Goal: Transaction & Acquisition: Purchase product/service

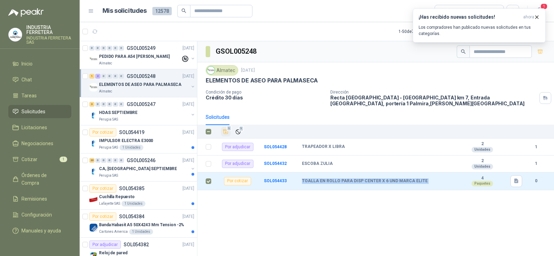
click at [225, 129] on icon "Añadir" at bounding box center [225, 131] width 5 height 4
click at [36, 156] on span "Cotizar" at bounding box center [29, 159] width 16 height 8
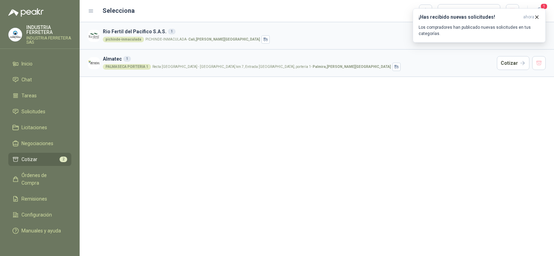
click at [203, 146] on div "Rio Fertil [PERSON_NAME] S.A.S. 1 pichinde-[PERSON_NAME] PICHINDE-[PERSON_NAME]…" at bounding box center [317, 139] width 474 height 234
click at [513, 60] on button "Cotizar" at bounding box center [512, 63] width 33 height 14
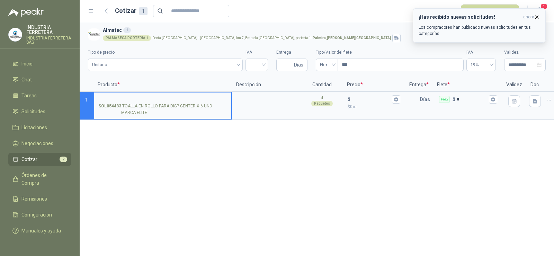
click at [535, 16] on icon "button" at bounding box center [536, 17] width 6 height 6
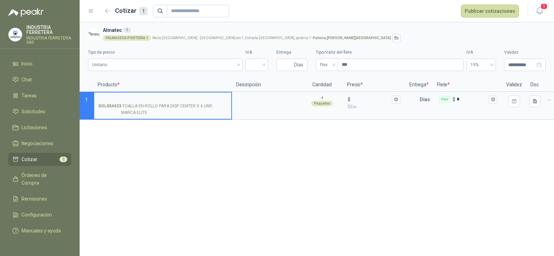
click at [292, 172] on div "**********" at bounding box center [317, 139] width 474 height 234
drag, startPoint x: 130, startPoint y: 113, endPoint x: 123, endPoint y: 105, distance: 11.3
click at [123, 105] on p "SOL054433 - TOALLA EN ROLLO PARA DISP CENTER X 6 UND MARCA ELITE" at bounding box center [162, 109] width 129 height 13
copy p "TOALLA EN ROLLO PARA DISP CENTER X 6 UND MARCA ELITE"
click at [126, 99] on input "SOL054433 - TOALLA EN ROLLO PARA DISP CENTER X 6 UND MARCA ELITE" at bounding box center [162, 99] width 129 height 5
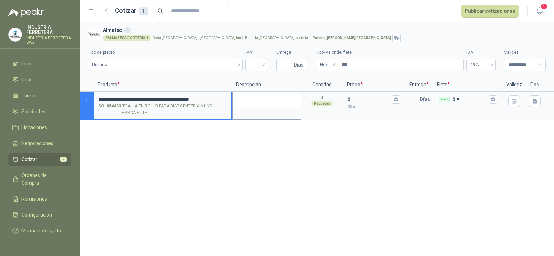
click at [269, 93] on textarea at bounding box center [266, 100] width 68 height 16
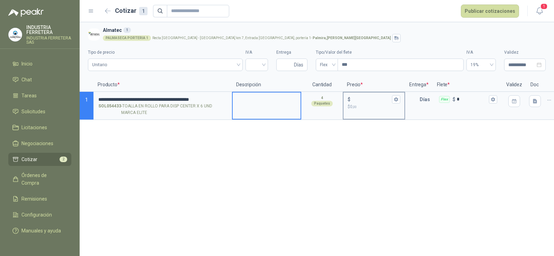
click at [361, 97] on input "$ $ 0 ,00" at bounding box center [371, 99] width 39 height 5
click at [258, 65] on input "search" at bounding box center [256, 64] width 14 height 10
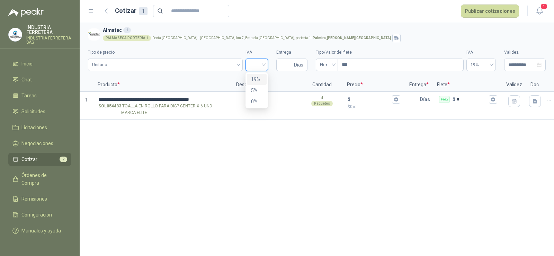
click at [256, 77] on div "19%" at bounding box center [256, 79] width 11 height 8
click at [290, 63] on input "Entrega" at bounding box center [286, 65] width 12 height 12
type input "*"
drag, startPoint x: 267, startPoint y: 183, endPoint x: 287, endPoint y: 163, distance: 28.1
click at [267, 183] on div "**********" at bounding box center [317, 139] width 474 height 234
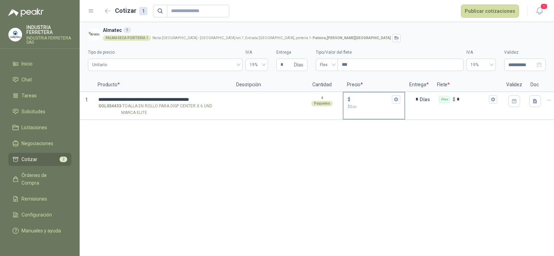
click at [368, 97] on input "$ $ 0 ,00" at bounding box center [371, 99] width 39 height 5
click at [329, 67] on span "Flex" at bounding box center [327, 65] width 14 height 10
click at [323, 91] on div "Incluido" at bounding box center [326, 90] width 11 height 8
click at [356, 146] on div "**********" at bounding box center [317, 139] width 474 height 234
click at [355, 99] on input "$ $ 0 ,00" at bounding box center [371, 99] width 39 height 5
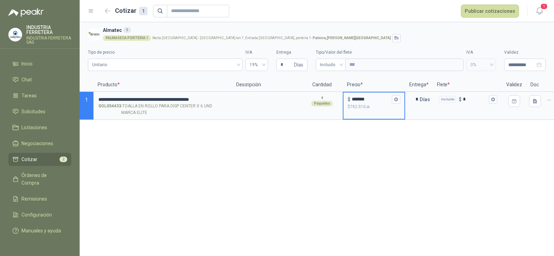
click at [348, 172] on div "**********" at bounding box center [317, 139] width 474 height 234
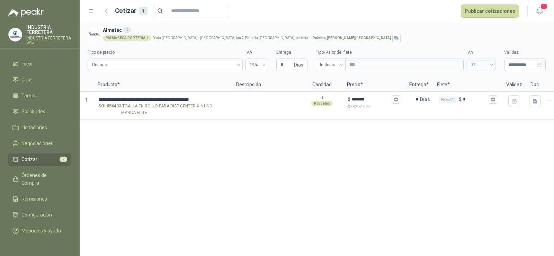
click at [367, 167] on div "**********" at bounding box center [317, 139] width 474 height 234
click at [362, 95] on div "$ *******" at bounding box center [373, 99] width 53 height 8
click at [362, 97] on input "*******" at bounding box center [371, 99] width 39 height 5
click at [362, 95] on div "$ *******" at bounding box center [373, 99] width 53 height 8
click at [362, 97] on input "*******" at bounding box center [371, 99] width 39 height 5
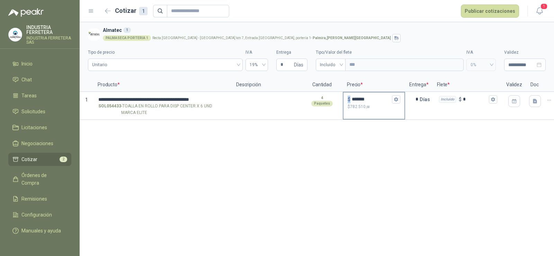
click at [362, 97] on input "*******" at bounding box center [371, 99] width 39 height 5
click at [360, 100] on input "*******" at bounding box center [371, 99] width 39 height 5
type input "*******"
click at [402, 183] on div "**********" at bounding box center [317, 139] width 474 height 234
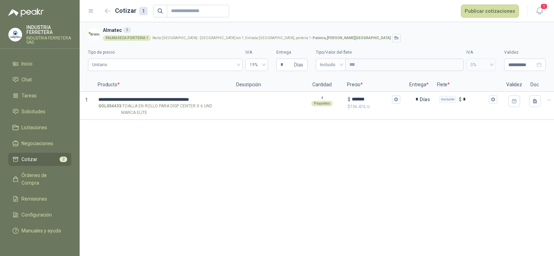
click at [399, 155] on div "**********" at bounding box center [317, 139] width 474 height 234
drag, startPoint x: 513, startPoint y: 118, endPoint x: 503, endPoint y: 150, distance: 33.8
click at [513, 120] on div "**********" at bounding box center [317, 99] width 474 height 42
click at [487, 146] on div "**********" at bounding box center [317, 139] width 474 height 234
click at [482, 10] on button "Publicar cotizaciones" at bounding box center [489, 10] width 58 height 13
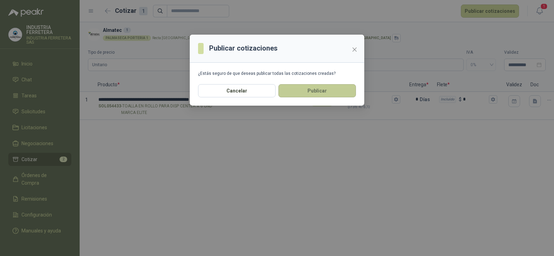
click at [291, 85] on button "Publicar" at bounding box center [316, 90] width 77 height 13
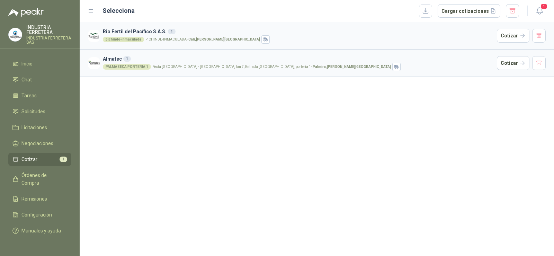
click at [213, 114] on div "Rio Fertil [PERSON_NAME] S.A.S. 1 pichinde-[PERSON_NAME] PICHINDE-[PERSON_NAME]…" at bounding box center [317, 139] width 474 height 234
drag, startPoint x: 312, startPoint y: 126, endPoint x: 486, endPoint y: 66, distance: 183.9
click at [314, 125] on div "Rio Fertil [PERSON_NAME] S.A.S. 1 pichinde-[PERSON_NAME] PICHINDE-[PERSON_NAME]…" at bounding box center [317, 139] width 474 height 234
click at [305, 137] on div "Rio Fertil [PERSON_NAME] S.A.S. 1 pichinde-[PERSON_NAME] PICHINDE-[PERSON_NAME]…" at bounding box center [317, 139] width 474 height 234
click at [42, 115] on span "Solicitudes" at bounding box center [33, 112] width 24 height 8
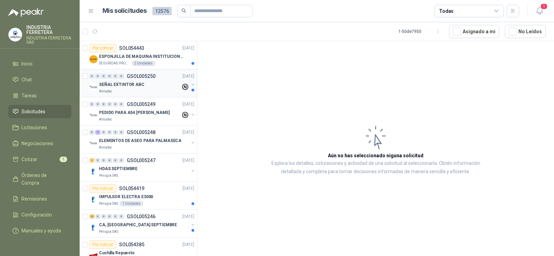
click at [138, 82] on p "SEÑAL EXTINTOR ABC" at bounding box center [121, 84] width 45 height 7
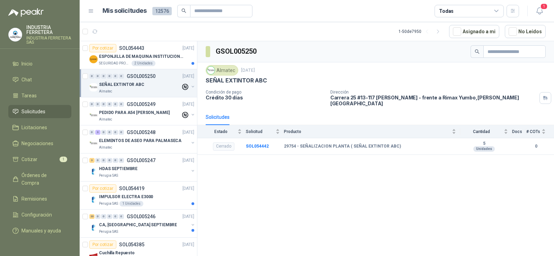
click at [331, 174] on div "GSOL005250 Almatec [DATE] SEÑAL EXTINTOR ABC Condición de pago Crédito 30 días …" at bounding box center [375, 149] width 356 height 217
click at [154, 110] on p "PEDIDO PARA A54 [PERSON_NAME]" at bounding box center [134, 112] width 71 height 7
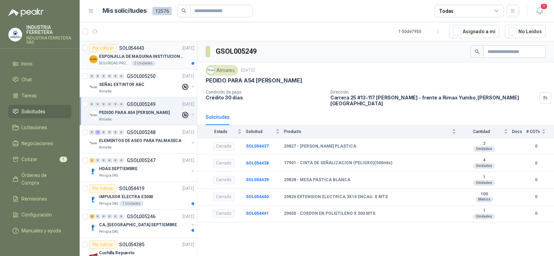
click at [165, 56] on p "ESPONJILLA DE MAQUINA INSTITUCIONAL-NEGRA X 12 UNIDADES" at bounding box center [142, 56] width 86 height 7
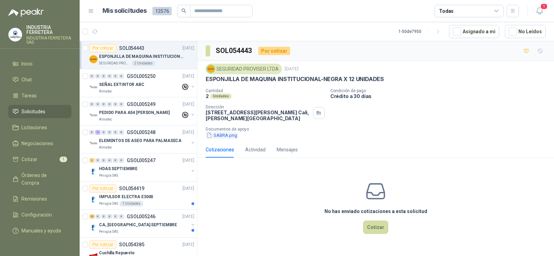
click at [222, 134] on button "SABRA.png" at bounding box center [222, 134] width 32 height 7
click at [218, 135] on button "SABRA.png" at bounding box center [222, 134] width 32 height 7
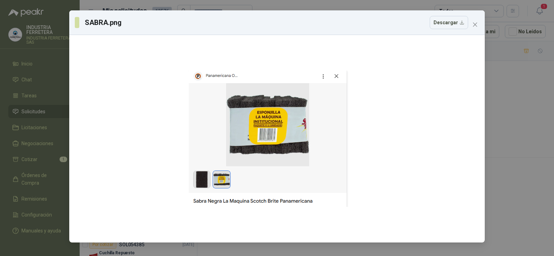
drag, startPoint x: 265, startPoint y: 107, endPoint x: 519, endPoint y: 132, distance: 255.5
click at [519, 132] on div "SABRA.png Descargar" at bounding box center [277, 128] width 554 height 256
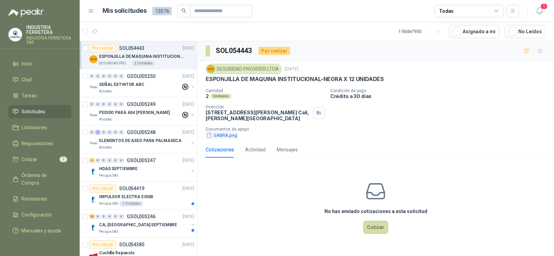
click at [228, 136] on button "SABRA.png" at bounding box center [222, 134] width 32 height 7
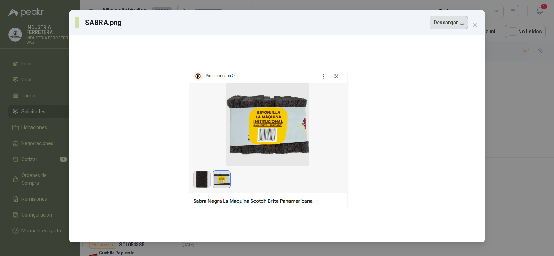
click at [448, 25] on button "Descargar" at bounding box center [448, 22] width 38 height 13
click at [508, 126] on div "SABRA.png Descargar" at bounding box center [277, 128] width 554 height 256
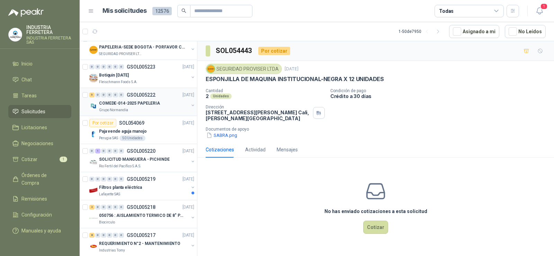
scroll to position [1003, 0]
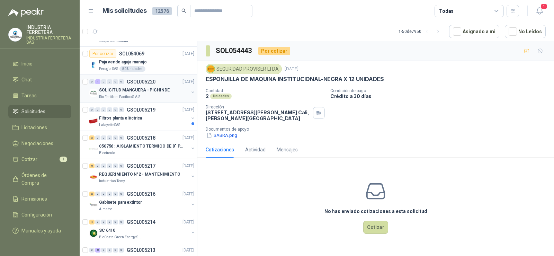
click at [141, 84] on div "0 1 0 0 0 0 GSOL005220 [DATE]" at bounding box center [142, 81] width 106 height 8
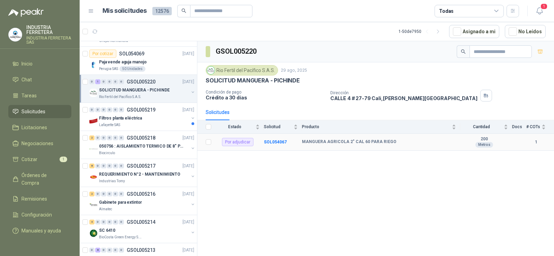
click at [240, 142] on div "Por adjudicar" at bounding box center [237, 142] width 31 height 8
click at [326, 145] on td "MANGUERA AGRICOLA 2" CAL 60 PARA RIEGO" at bounding box center [381, 142] width 158 height 17
click at [273, 143] on b "SOL054067" at bounding box center [275, 141] width 23 height 5
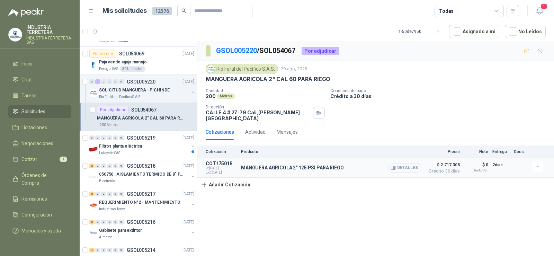
click at [404, 163] on button "Detalles" at bounding box center [404, 167] width 33 height 9
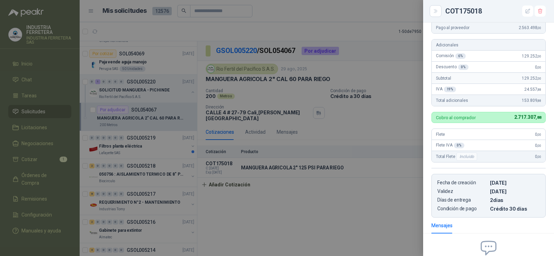
scroll to position [104, 0]
click at [256, 217] on div at bounding box center [277, 128] width 554 height 256
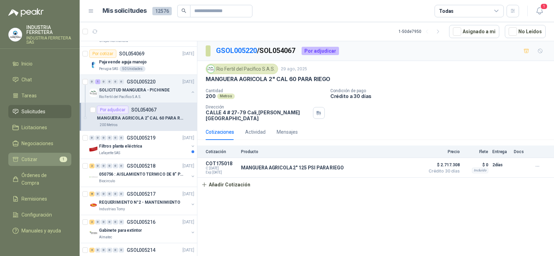
click at [43, 161] on li "Cotizar 1" at bounding box center [39, 159] width 55 height 8
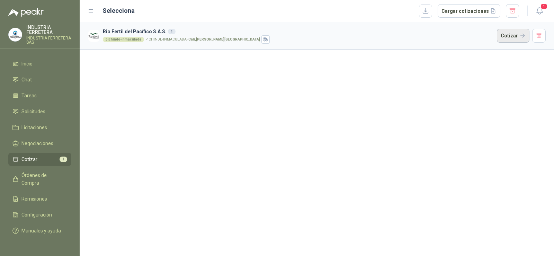
click at [526, 39] on button "Cotizar" at bounding box center [512, 36] width 33 height 14
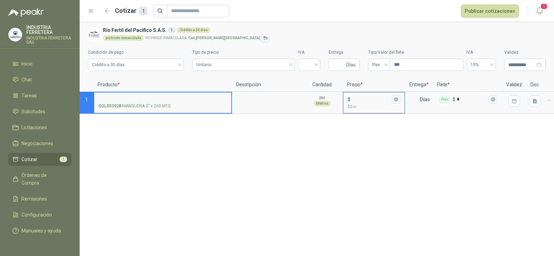
click at [373, 96] on div "$" at bounding box center [373, 99] width 53 height 8
click at [363, 98] on input "$ $ 0 ,00" at bounding box center [371, 99] width 39 height 5
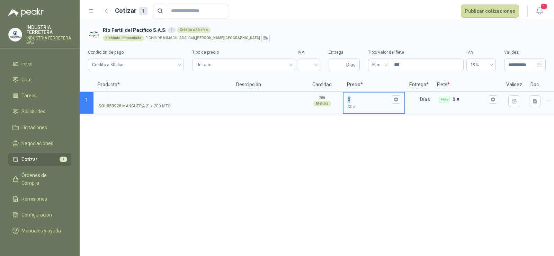
click at [360, 99] on input "$ $ 0 ,00" at bounding box center [371, 99] width 39 height 5
type input "******"
click at [339, 147] on div "**********" at bounding box center [317, 139] width 474 height 234
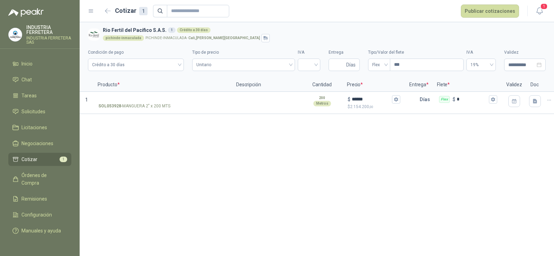
click at [298, 71] on div "**********" at bounding box center [316, 57] width 457 height 31
click at [308, 61] on input "search" at bounding box center [309, 64] width 14 height 10
click at [301, 76] on div "19%" at bounding box center [309, 79] width 20 height 11
click at [338, 65] on input "Entrega" at bounding box center [338, 65] width 12 height 12
type input "*"
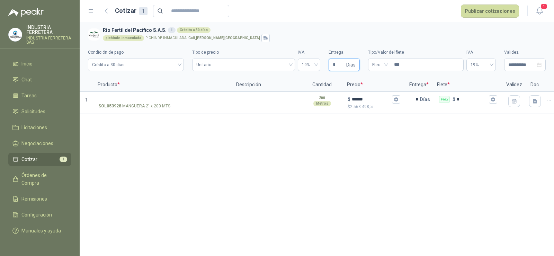
type input "*"
drag, startPoint x: 326, startPoint y: 31, endPoint x: 302, endPoint y: 39, distance: 25.4
click at [326, 31] on h3 "Rio Fertil [PERSON_NAME] S.A.S. 1 Crédito a 30 días" at bounding box center [323, 30] width 440 height 8
click at [219, 64] on span "Unitario" at bounding box center [243, 65] width 94 height 10
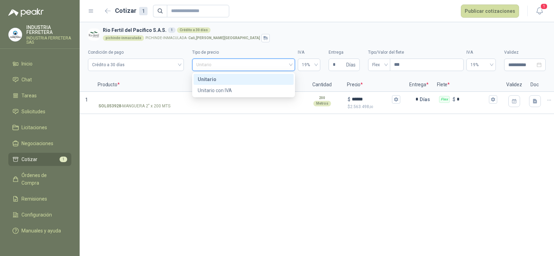
click at [279, 36] on div "pichinde-[PERSON_NAME] PICHINDE-[PERSON_NAME] - Cali , [PERSON_NAME][GEOGRAPHIC…" at bounding box center [323, 38] width 440 height 8
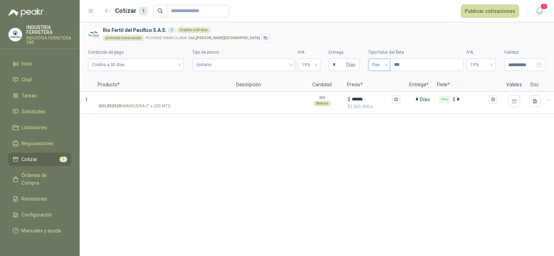
click at [376, 64] on span "Flex" at bounding box center [379, 65] width 14 height 10
click at [380, 89] on div "Incluido" at bounding box center [378, 90] width 11 height 8
click at [367, 147] on div "**********" at bounding box center [317, 139] width 474 height 234
click at [134, 93] on label "SOL053928 - MANGUERA 2" x 200 MTS" at bounding box center [162, 102] width 137 height 20
click at [134, 97] on input "SOL053928 - MANGUERA 2" x 200 MTS" at bounding box center [162, 99] width 129 height 5
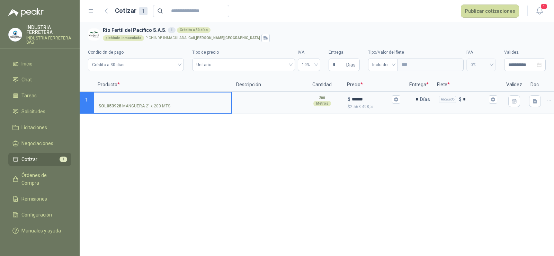
click at [142, 104] on p "SOL053928 - MANGUERA 2" x 200 MTS" at bounding box center [134, 106] width 72 height 7
click at [142, 102] on input "SOL053928 - MANGUERA 2" x 200 MTS" at bounding box center [162, 99] width 129 height 5
click at [142, 104] on p "SOL053928 - MANGUERA 2" x 200 MTS" at bounding box center [134, 106] width 72 height 7
click at [142, 102] on input "SOL053928 - MANGUERA 2" x 200 MTS" at bounding box center [162, 99] width 129 height 5
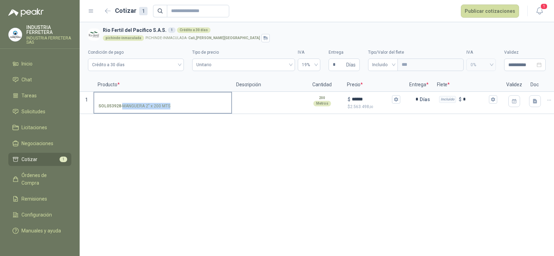
click at [142, 104] on p "SOL053928 - MANGUERA 2" x 200 MTS" at bounding box center [134, 106] width 72 height 7
click at [142, 102] on input "SOL053928 - MANGUERA 2" x 200 MTS" at bounding box center [162, 99] width 129 height 5
copy p "- MANGUERA 2" x 200 MTS"
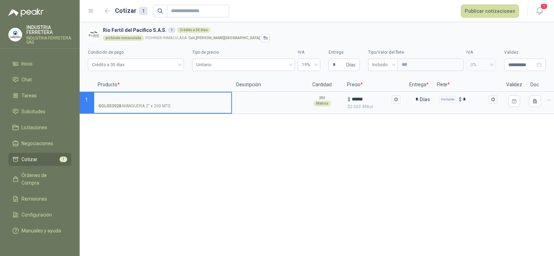
click at [130, 100] on input "SOL053928 - MANGUERA 2" x 200 MTS" at bounding box center [162, 99] width 129 height 5
drag, startPoint x: 102, startPoint y: 98, endPoint x: 68, endPoint y: 98, distance: 33.6
click at [68, 98] on div "**********" at bounding box center [277, 128] width 554 height 256
type input "**********"
drag, startPoint x: 219, startPoint y: 170, endPoint x: 238, endPoint y: 158, distance: 21.8
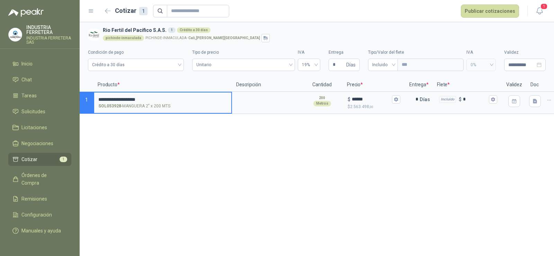
click at [219, 170] on div "**********" at bounding box center [317, 139] width 474 height 234
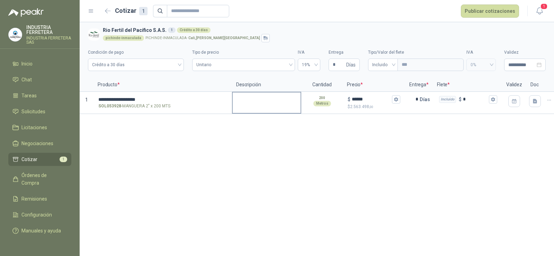
click at [251, 102] on textarea at bounding box center [266, 100] width 68 height 16
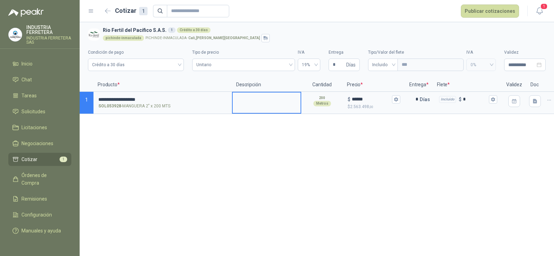
click at [232, 158] on div "**********" at bounding box center [317, 139] width 474 height 234
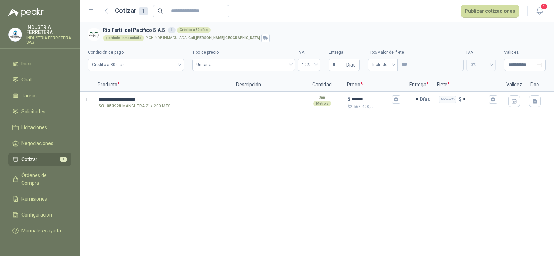
click at [236, 159] on div "**********" at bounding box center [317, 139] width 474 height 234
click at [356, 153] on div "**********" at bounding box center [317, 139] width 474 height 234
click at [492, 4] on button "Publicar cotizaciones" at bounding box center [489, 10] width 58 height 13
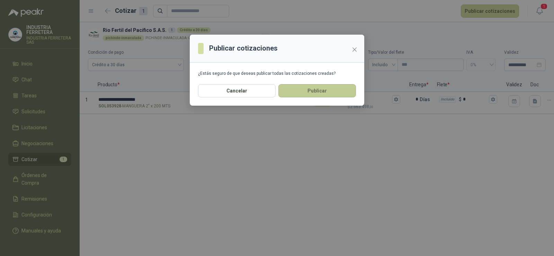
click at [354, 91] on button "Publicar" at bounding box center [316, 90] width 77 height 13
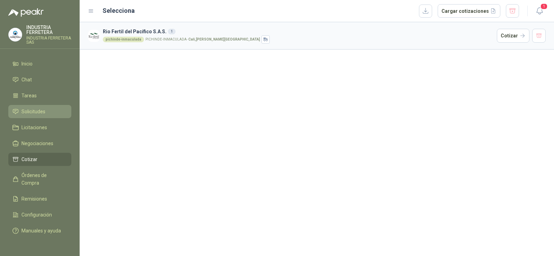
click at [32, 109] on span "Solicitudes" at bounding box center [33, 112] width 24 height 8
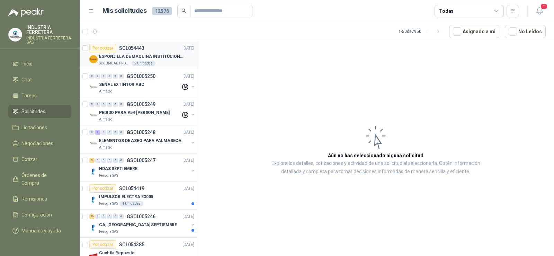
click at [156, 55] on p "ESPONJILLA DE MAQUINA INSTITUCIONAL-NEGRA X 12 UNIDADES" at bounding box center [142, 56] width 86 height 7
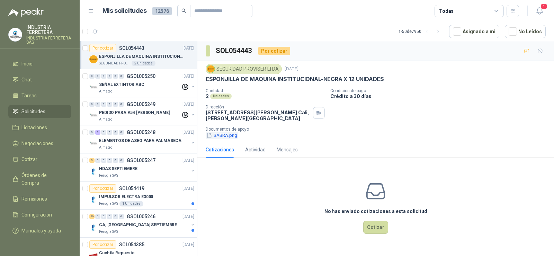
click at [229, 136] on button "SABRA.png" at bounding box center [222, 134] width 32 height 7
click at [527, 52] on icon "button" at bounding box center [526, 51] width 6 height 6
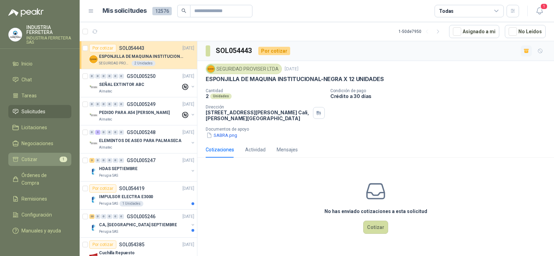
click at [40, 158] on li "Cotizar 1" at bounding box center [39, 159] width 55 height 8
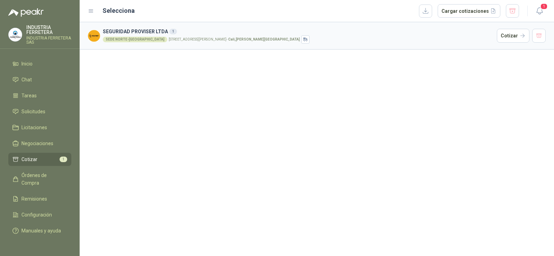
drag, startPoint x: 264, startPoint y: 113, endPoint x: 529, endPoint y: 33, distance: 277.0
click at [303, 104] on div "SEGURIDAD PROVISER LTDA 1 SEDE NORTE-CALI [STREET_ADDRESS][PERSON_NAME][PERSON_…" at bounding box center [317, 139] width 474 height 234
click at [508, 37] on button "Cotizar" at bounding box center [512, 36] width 33 height 14
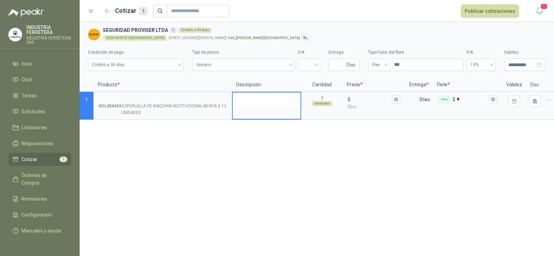
click at [252, 99] on textarea at bounding box center [266, 100] width 68 height 16
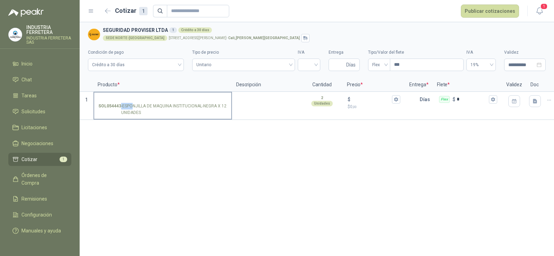
drag, startPoint x: 147, startPoint y: 115, endPoint x: 134, endPoint y: 106, distance: 15.4
click at [134, 106] on p "SOL054443 - ESPONJILLA DE MAQUINA INSTITUCIONAL-NEGRA X 12 UNIDADES" at bounding box center [162, 109] width 129 height 13
click at [138, 109] on p "SOL054443 - ESPONJILLA DE MAQUINA INSTITUCIONAL-NEGRA X 12 UNIDADES" at bounding box center [162, 109] width 129 height 13
click at [138, 102] on input "SOL054443 - ESPONJILLA DE MAQUINA INSTITUCIONAL-NEGRA X 12 UNIDADES" at bounding box center [162, 99] width 129 height 5
drag, startPoint x: 123, startPoint y: 105, endPoint x: 145, endPoint y: 112, distance: 23.3
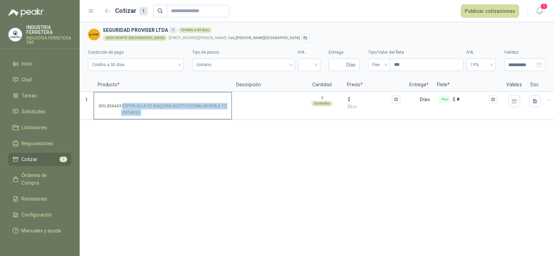
click at [145, 112] on p "SOL054443 - ESPONJILLA DE MAQUINA INSTITUCIONAL-NEGRA X 12 UNIDADES" at bounding box center [162, 109] width 129 height 13
copy p "ESPONJILLA DE MAQUINA INSTITUCIONAL-NEGRA X 12 UNIDADES"
click at [132, 94] on label "SOL054443 - ESPONJILLA DE MAQUINA INSTITUCIONAL-NEGRA X 12 UNIDADES" at bounding box center [162, 105] width 137 height 26
click at [132, 97] on input "SOL054443 - ESPONJILLA DE MAQUINA INSTITUCIONAL-NEGRA X 12 UNIDADES" at bounding box center [162, 99] width 129 height 5
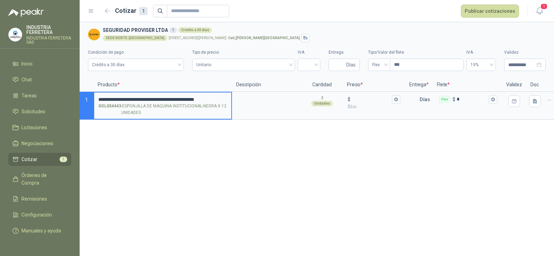
click at [224, 135] on div "**********" at bounding box center [317, 139] width 474 height 234
click at [279, 102] on textarea at bounding box center [266, 100] width 68 height 16
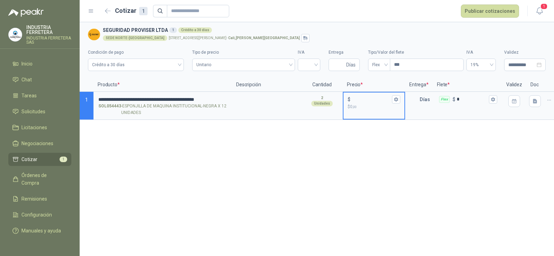
click at [364, 99] on input "$ $ 0 ,00" at bounding box center [371, 99] width 39 height 5
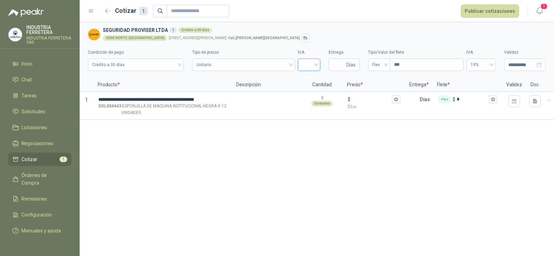
click at [309, 69] on input "search" at bounding box center [309, 64] width 14 height 10
click at [305, 80] on div "19%" at bounding box center [308, 79] width 11 height 8
click at [346, 62] on span "Días" at bounding box center [350, 65] width 9 height 12
click at [338, 65] on input "Entrega" at bounding box center [338, 65] width 12 height 12
type input "*"
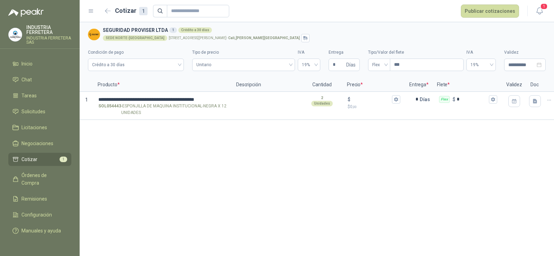
click at [340, 136] on div "**********" at bounding box center [317, 139] width 474 height 234
drag, startPoint x: 339, startPoint y: 63, endPoint x: 332, endPoint y: 63, distance: 6.6
click at [332, 63] on input "*" at bounding box center [338, 65] width 12 height 12
click at [365, 95] on div "$" at bounding box center [373, 99] width 53 height 8
click at [365, 97] on input "$ $ 0 ,00" at bounding box center [371, 99] width 39 height 5
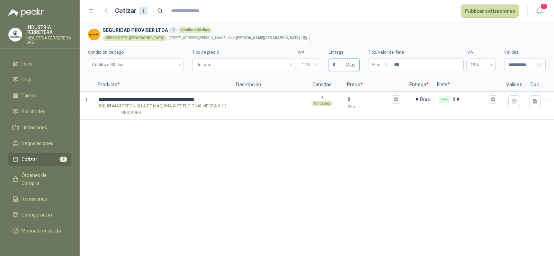
drag, startPoint x: 335, startPoint y: 65, endPoint x: 332, endPoint y: 65, distance: 3.5
click at [332, 65] on span "* Días" at bounding box center [343, 64] width 31 height 12
type input "*"
click at [355, 151] on div "**********" at bounding box center [317, 139] width 474 height 234
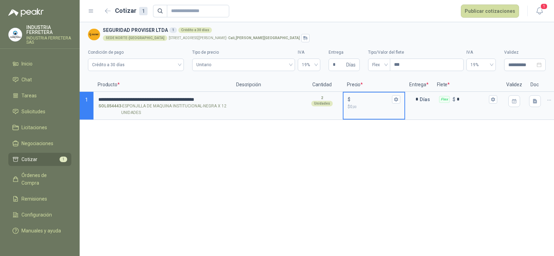
click at [356, 98] on input "$ $ 0 ,00" at bounding box center [371, 99] width 39 height 5
click at [377, 60] on span "Flex" at bounding box center [379, 65] width 14 height 10
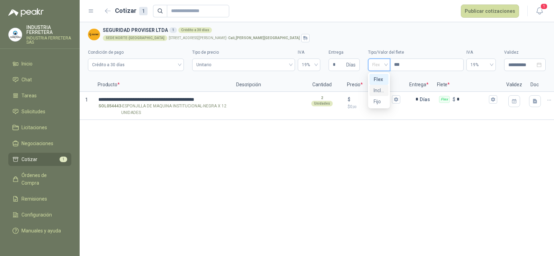
click at [378, 90] on div "Incluido" at bounding box center [378, 90] width 11 height 8
click at [359, 103] on p "$ 0 ,00" at bounding box center [373, 106] width 53 height 7
click at [359, 102] on input "$ $ 0 ,00" at bounding box center [371, 99] width 39 height 5
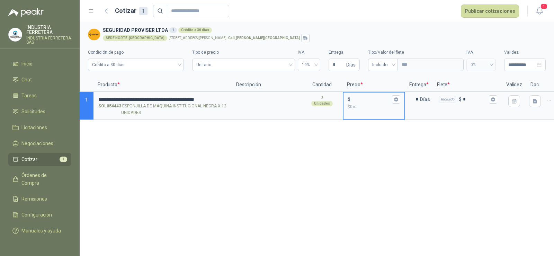
click at [356, 98] on input "$ $ 0 ,00" at bounding box center [371, 99] width 39 height 5
type input "******"
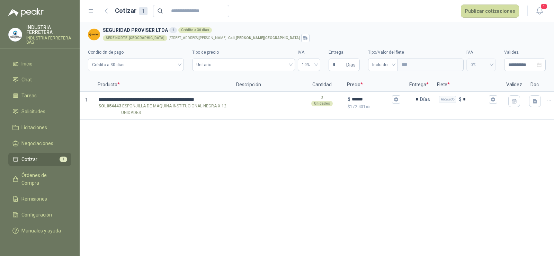
click at [335, 147] on div "**********" at bounding box center [317, 139] width 474 height 234
click at [396, 102] on button "$ ****** $ 172.431 ,00" at bounding box center [396, 99] width 8 height 8
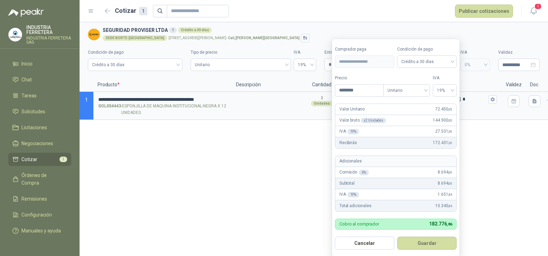
click at [303, 144] on div "**********" at bounding box center [314, 139] width 468 height 234
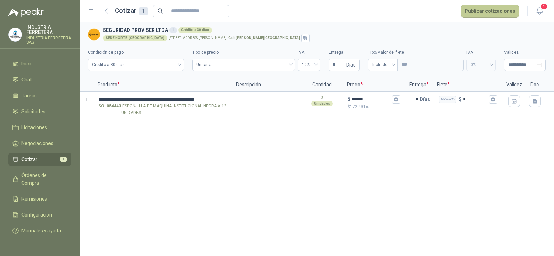
click at [477, 11] on button "Publicar cotizaciones" at bounding box center [489, 10] width 58 height 13
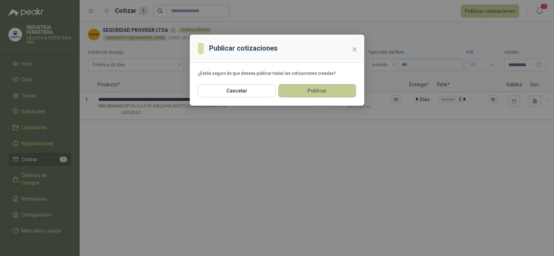
click at [312, 90] on button "Publicar" at bounding box center [316, 90] width 77 height 13
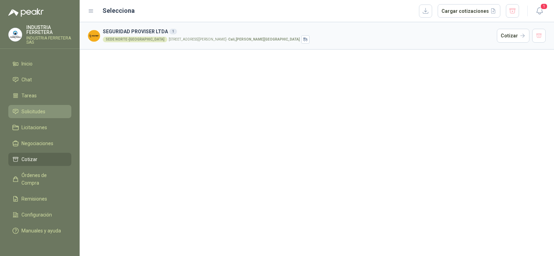
click at [40, 110] on span "Solicitudes" at bounding box center [33, 112] width 24 height 8
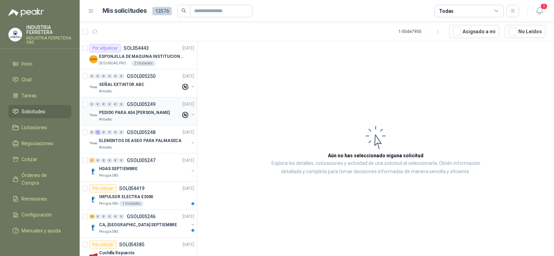
click at [126, 114] on p "PEDIDO PARA A54 [PERSON_NAME]" at bounding box center [134, 112] width 71 height 7
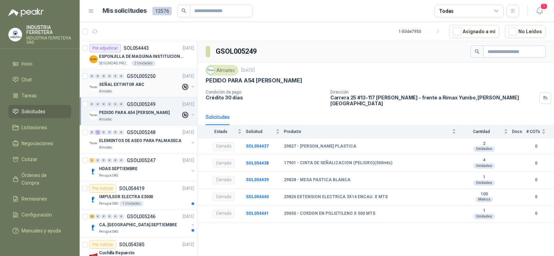
click at [126, 89] on div "Almatec" at bounding box center [140, 92] width 82 height 6
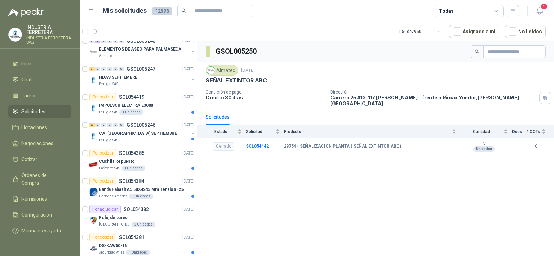
scroll to position [104, 0]
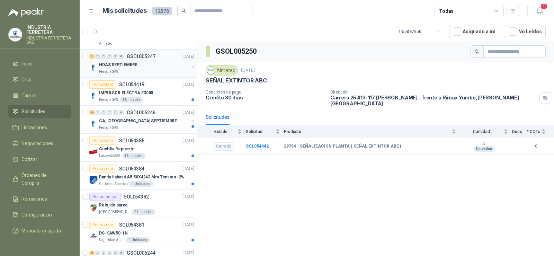
click at [131, 66] on p "HDAS SEPTIEMBRE" at bounding box center [118, 65] width 38 height 7
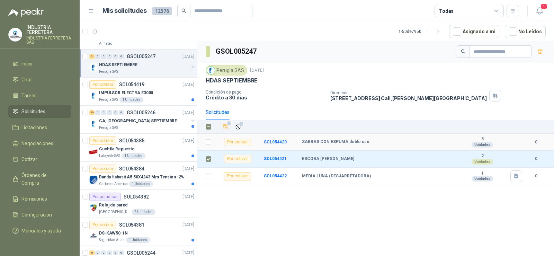
drag, startPoint x: 365, startPoint y: 141, endPoint x: 295, endPoint y: 143, distance: 70.3
click at [295, 143] on tr "Por cotizar SOL054420 SABRAS CON ESPUMA doble uso 5 Unidades 0" at bounding box center [375, 142] width 356 height 17
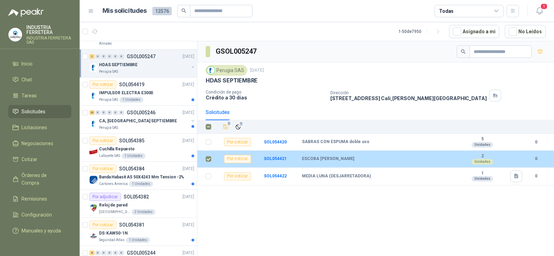
copy tr "SABRAS CON ESPUMA doble uso"
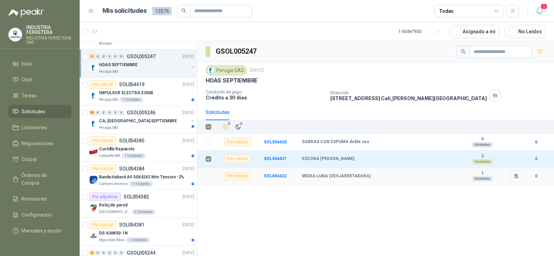
click at [339, 177] on b "MEDIA LUNA (DESJARRETADORA)" at bounding box center [336, 176] width 69 height 6
copy b "MEDIA LUNA (DESJARRETADORA)"
click at [471, 216] on div "GSOL005247 Perugia SAS [DATE] HDAS SEPTIEMBRE Condición de pago Crédito a 30 dí…" at bounding box center [375, 149] width 356 height 217
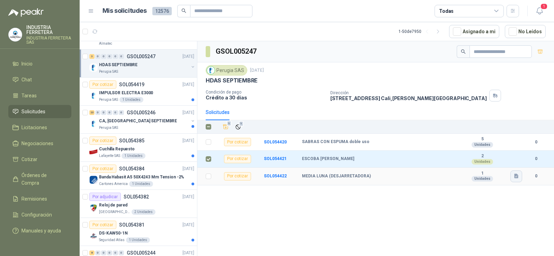
click at [518, 175] on icon "button" at bounding box center [516, 176] width 6 height 6
click at [452, 161] on button "MEDIA LUNA (DESJARRETADORA).png" at bounding box center [473, 160] width 88 height 7
click at [464, 195] on div "GSOL005247 Perugia SAS [DATE] HDAS SEPTIEMBRE Condición de pago Crédito a 30 dí…" at bounding box center [375, 149] width 356 height 217
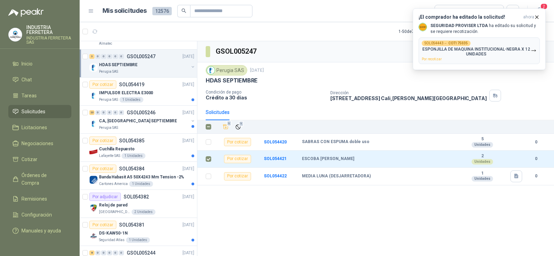
click at [391, 216] on div "GSOL005247 Perugia SAS [DATE] HDAS SEPTIEMBRE Condición de pago Crédito a 30 dí…" at bounding box center [375, 149] width 356 height 217
click at [478, 49] on p "ESPONJILLA DE MAQUINA INSTITUCIONAL-NEGRA X 12 UNIDADES" at bounding box center [475, 52] width 109 height 10
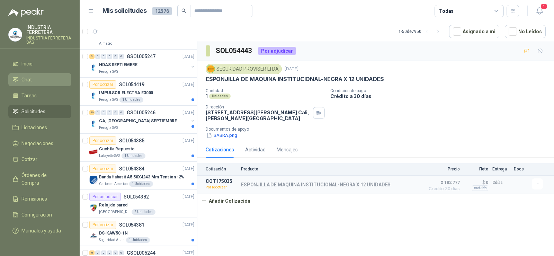
click at [48, 79] on li "Chat" at bounding box center [39, 80] width 55 height 8
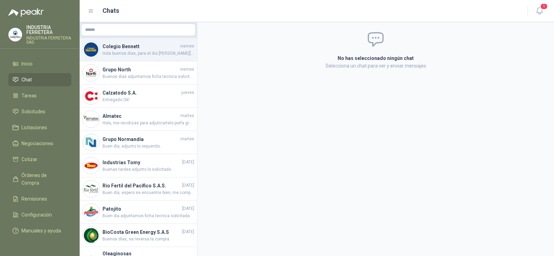
click at [127, 43] on h4 "Colegio Bennett" at bounding box center [140, 47] width 76 height 8
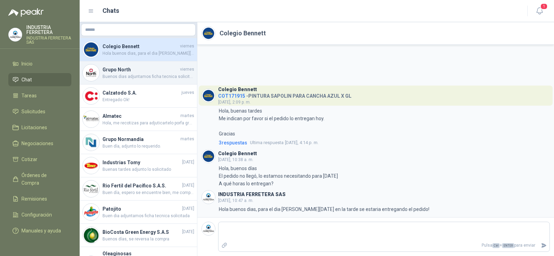
click at [138, 67] on h4 "Grupo North" at bounding box center [140, 70] width 76 height 8
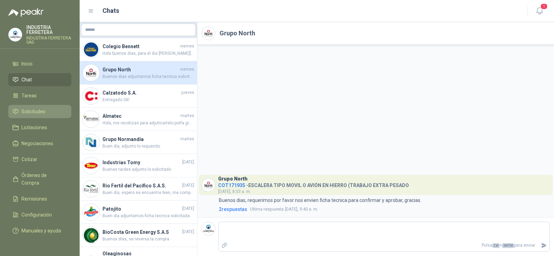
click at [37, 110] on span "Solicitudes" at bounding box center [33, 112] width 24 height 8
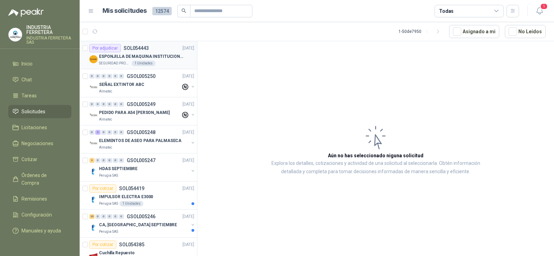
click at [160, 55] on p "ESPONJILLA DE MAQUINA INSTITUCIONAL-NEGRA X 12 UNIDADES" at bounding box center [142, 56] width 86 height 7
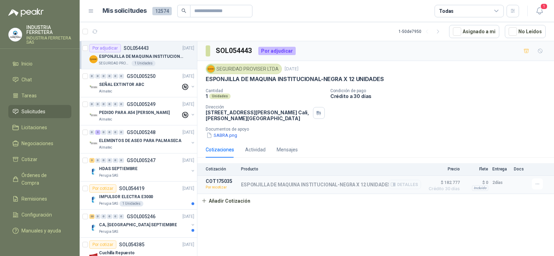
click at [218, 188] on p "Por recotizar" at bounding box center [221, 187] width 31 height 7
click at [234, 202] on button "Añadir Cotización" at bounding box center [225, 201] width 57 height 14
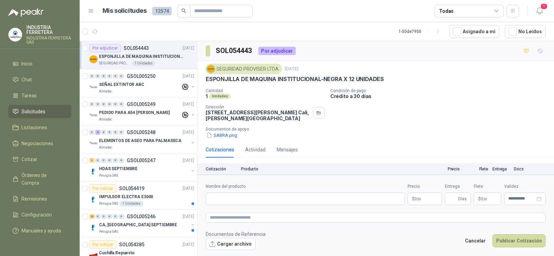
scroll to position [20, 0]
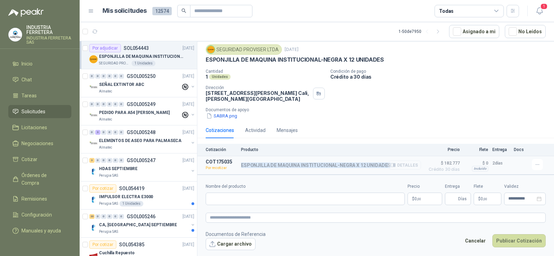
drag, startPoint x: 241, startPoint y: 165, endPoint x: 384, endPoint y: 168, distance: 143.3
click at [384, 168] on div "ESPONJILLA DE MAQUINA INSTITUCIONAL-NEGRA X 12 UNIDADES Detalles" at bounding box center [315, 165] width 149 height 6
copy div "ESPONJILLA DE MAQUINA INSTITUCIONAL-NEGRA X 12 UNIDADES"
click at [267, 200] on input "Nombre del producto" at bounding box center [305, 198] width 199 height 12
paste input "**********"
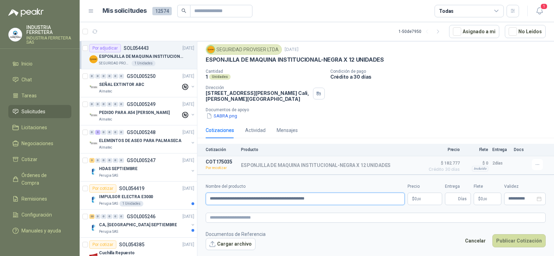
type input "**********"
click at [417, 198] on body "INDUSTRIA FERRETERA INDUSTRIA FERRETERA SAS Inicio Chat Tareas Solicitudes Lici…" at bounding box center [277, 128] width 554 height 256
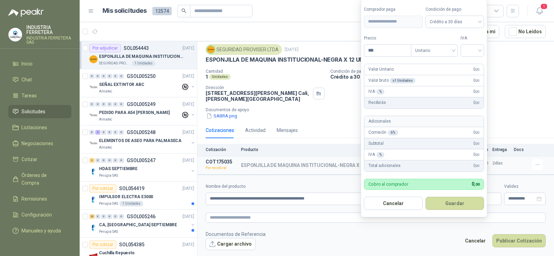
click at [417, 198] on button "Cancelar" at bounding box center [393, 203] width 59 height 13
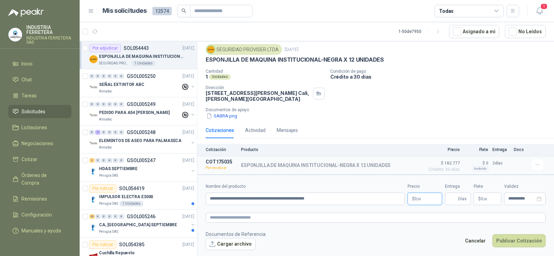
click at [428, 195] on p "$ 0 ,00" at bounding box center [424, 198] width 35 height 12
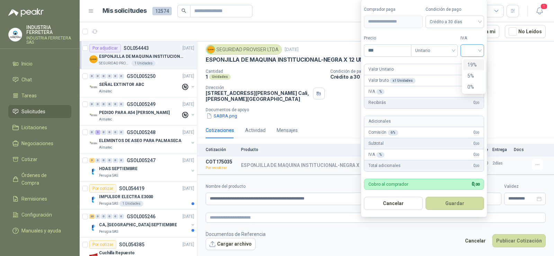
click at [465, 46] on div at bounding box center [472, 50] width 24 height 12
click at [472, 64] on div "19%" at bounding box center [473, 65] width 13 height 8
drag, startPoint x: 394, startPoint y: 50, endPoint x: 363, endPoint y: 50, distance: 31.1
click at [363, 50] on form "**********" at bounding box center [425, 108] width 128 height 218
type input "********"
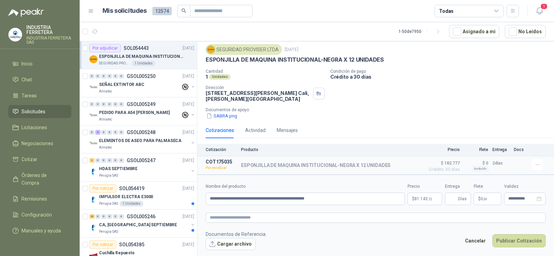
click at [344, 111] on p "Documentos de apoyo" at bounding box center [378, 109] width 345 height 5
click at [441, 163] on span "$ 182.777" at bounding box center [442, 163] width 35 height 8
click at [399, 166] on button "Detalles" at bounding box center [404, 164] width 33 height 9
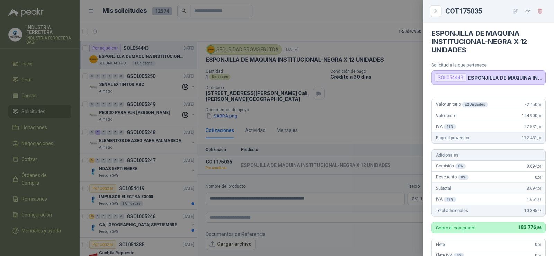
scroll to position [0, 0]
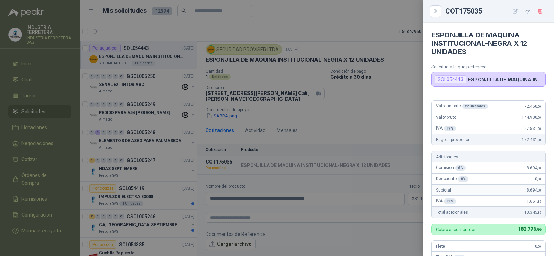
click at [405, 110] on div at bounding box center [277, 128] width 554 height 256
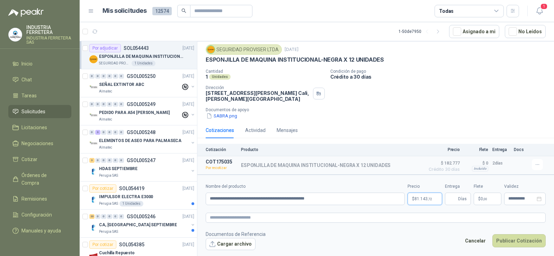
click at [420, 198] on body "INDUSTRIA FERRETERA INDUSTRIA FERRETERA SAS Inicio Chat Tareas Solicitudes Lici…" at bounding box center [277, 128] width 554 height 256
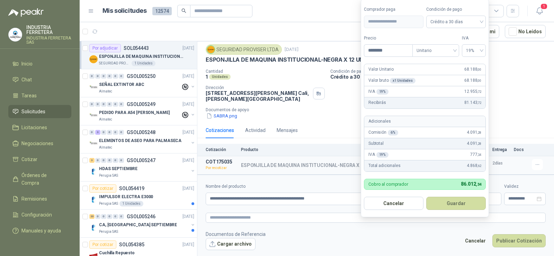
click at [356, 129] on div "Cotizaciones Actividad Mensajes" at bounding box center [376, 130] width 340 height 16
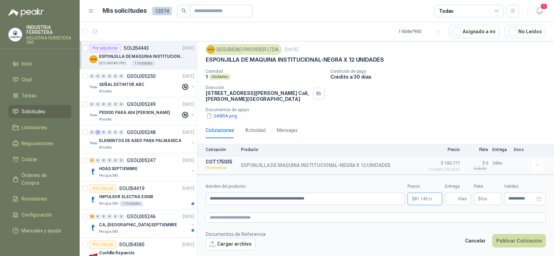
click at [427, 198] on body "INDUSTRIA FERRETERA INDUSTRIA FERRETERA SAS Inicio Chat Tareas Solicitudes Lici…" at bounding box center [277, 128] width 554 height 256
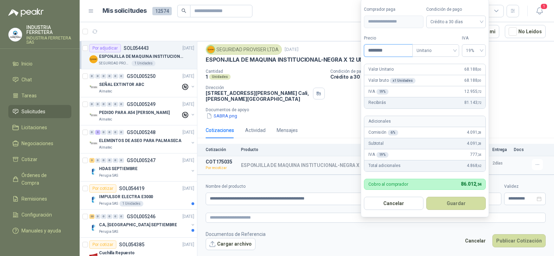
drag, startPoint x: 401, startPoint y: 49, endPoint x: 343, endPoint y: 50, distance: 57.4
click at [343, 50] on body "INDUSTRIA FERRETERA INDUSTRIA FERRETERA SAS Inicio Chat Tareas Solicitudes Lici…" at bounding box center [277, 128] width 554 height 256
click at [459, 202] on button "Guardar" at bounding box center [456, 203] width 60 height 13
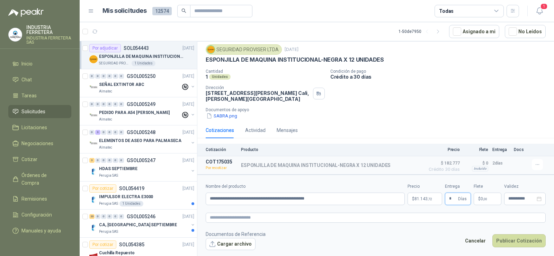
type input "*"
click at [484, 197] on span ",00" at bounding box center [485, 199] width 4 height 4
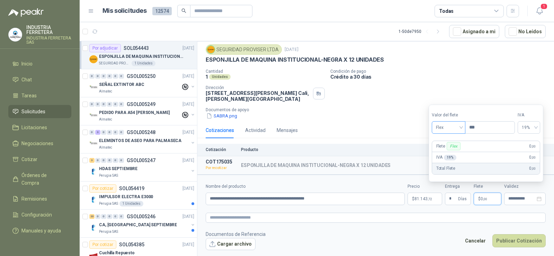
click at [459, 126] on span "Flex" at bounding box center [448, 127] width 25 height 10
click at [445, 152] on div "Incluido" at bounding box center [449, 153] width 24 height 8
click at [462, 82] on div "Cantidad 1 Unidades Condición de pago Crédito a 30 días Dirección [STREET_ADDRE…" at bounding box center [376, 94] width 340 height 51
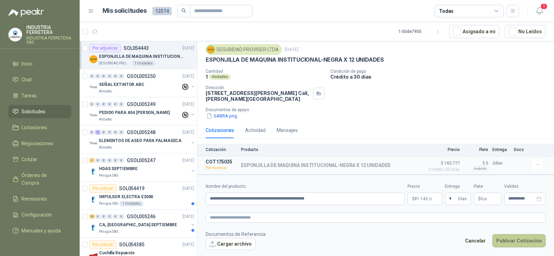
click at [532, 239] on button "Publicar Cotización" at bounding box center [518, 240] width 53 height 13
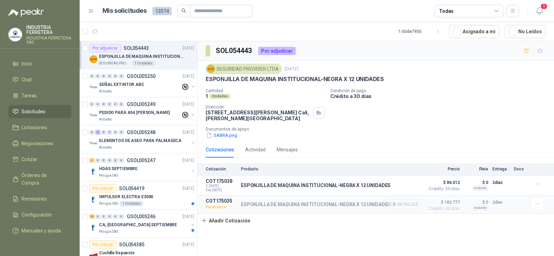
click at [402, 204] on button "Detalles" at bounding box center [404, 203] width 33 height 9
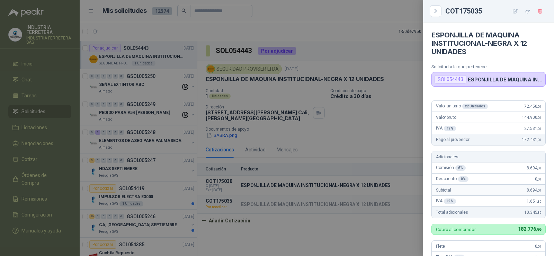
click at [398, 129] on div at bounding box center [277, 128] width 554 height 256
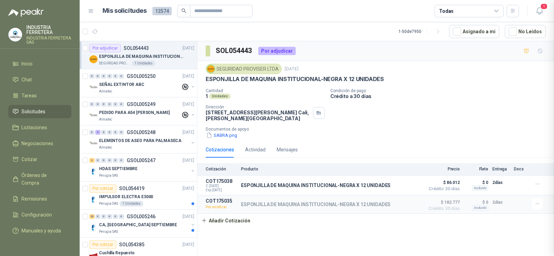
scroll to position [188, 0]
click at [399, 186] on button "Detalles" at bounding box center [404, 184] width 33 height 9
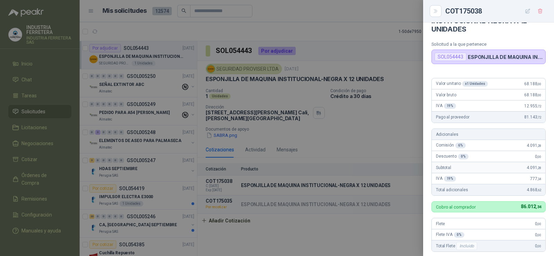
scroll to position [0, 0]
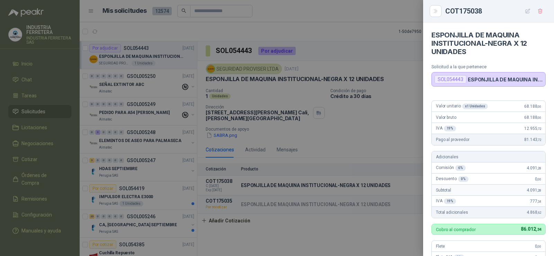
click at [398, 108] on div at bounding box center [277, 128] width 554 height 256
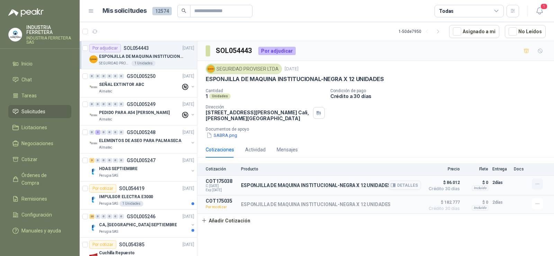
click at [540, 182] on icon "button" at bounding box center [537, 184] width 6 height 6
click at [509, 157] on button "Editar" at bounding box center [522, 155] width 55 height 11
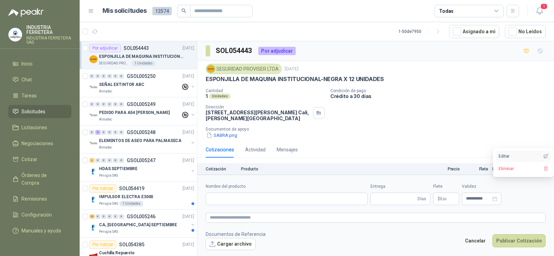
type input "**********"
type input "*"
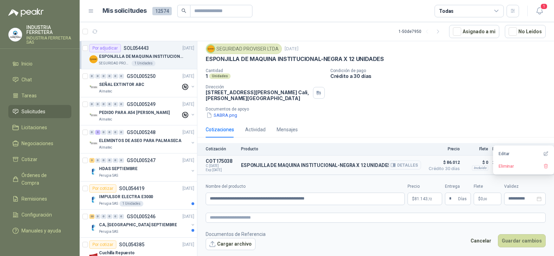
scroll to position [40, 0]
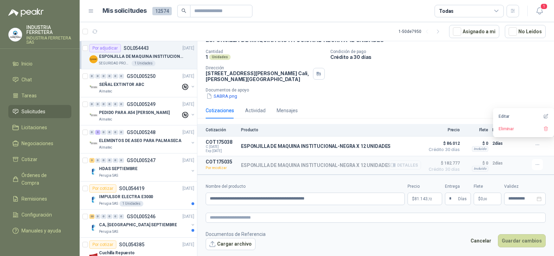
click at [404, 166] on button "Detalles" at bounding box center [404, 164] width 33 height 9
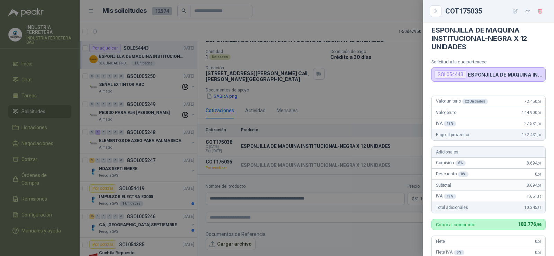
scroll to position [0, 0]
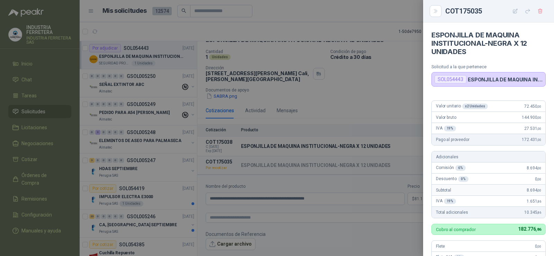
click at [384, 105] on div at bounding box center [277, 128] width 554 height 256
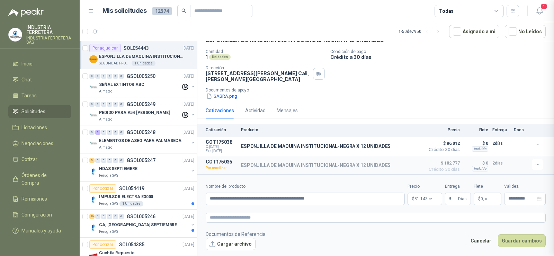
scroll to position [188, 0]
click at [421, 200] on body "INDUSTRIA FERRETERA INDUSTRIA FERRETERA SAS Inicio Chat Tareas Solicitudes Lici…" at bounding box center [277, 128] width 554 height 256
click at [429, 197] on span ",72" at bounding box center [429, 199] width 4 height 4
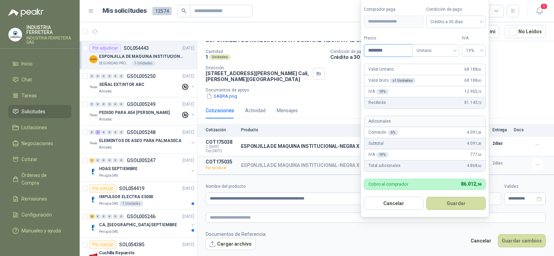
drag, startPoint x: 393, startPoint y: 49, endPoint x: 339, endPoint y: 52, distance: 54.8
click at [339, 52] on body "INDUSTRIA FERRETERA INDUSTRIA FERRETERA SAS Inicio Chat Tareas Solicitudes Lici…" at bounding box center [277, 128] width 554 height 256
type input "********"
click at [457, 203] on button "Guardar" at bounding box center [456, 203] width 60 height 13
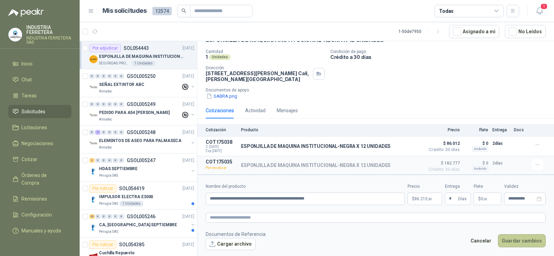
click at [522, 240] on button "Guardar cambios" at bounding box center [522, 240] width 48 height 13
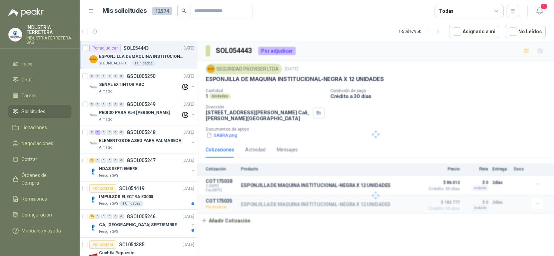
scroll to position [0, 0]
drag, startPoint x: 399, startPoint y: 119, endPoint x: 403, endPoint y: 118, distance: 5.0
click at [399, 120] on div "Cantidad 1 Unidades Condición de pago Crédito a 30 días Dirección [STREET_ADDRE…" at bounding box center [376, 113] width 340 height 51
click at [35, 110] on span "Solicitudes" at bounding box center [33, 112] width 24 height 8
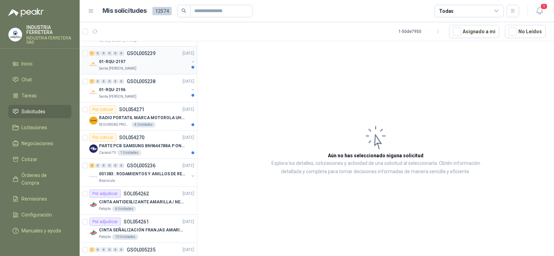
scroll to position [381, 0]
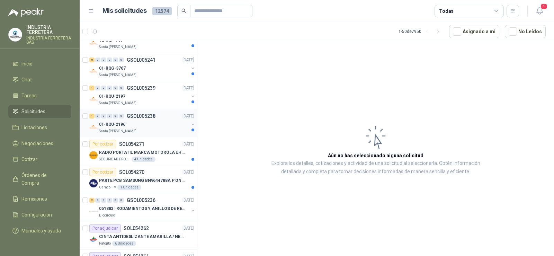
click at [117, 120] on div "01-RQU-2196" at bounding box center [144, 124] width 90 height 8
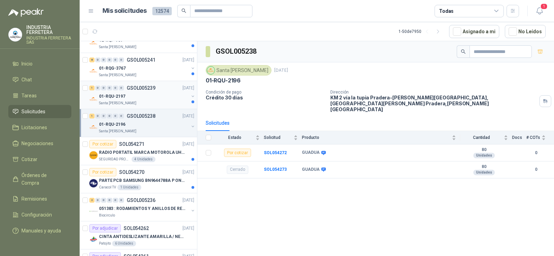
click at [133, 92] on div "01-RQU-2197" at bounding box center [144, 96] width 90 height 8
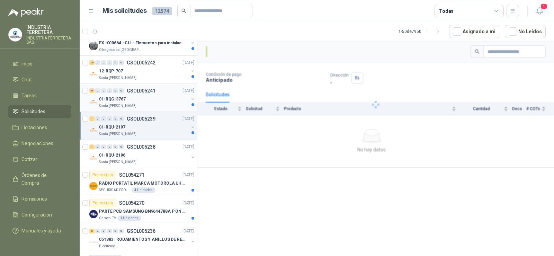
scroll to position [346, 0]
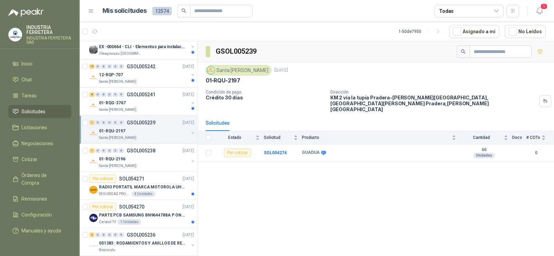
click at [126, 130] on div "01-RQU-2197" at bounding box center [144, 131] width 90 height 8
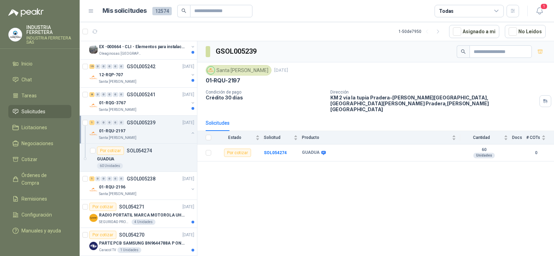
click at [128, 130] on div "01-RQU-2197" at bounding box center [144, 131] width 90 height 8
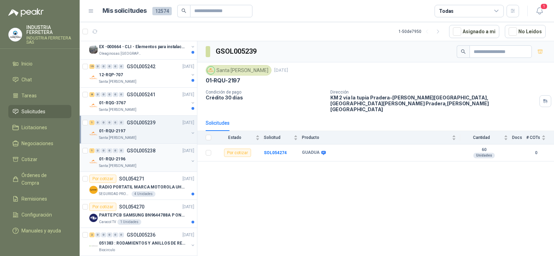
click at [129, 160] on div "01-RQU-2196" at bounding box center [144, 159] width 90 height 8
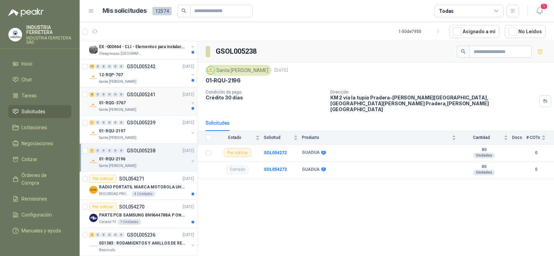
click at [125, 104] on div "01-RQG-3767" at bounding box center [144, 103] width 90 height 8
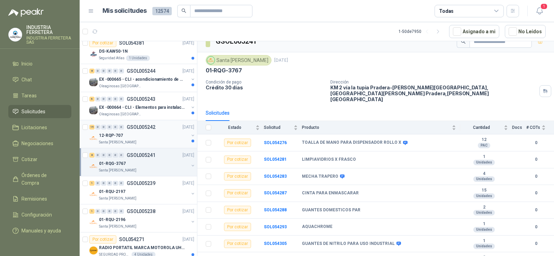
scroll to position [277, 0]
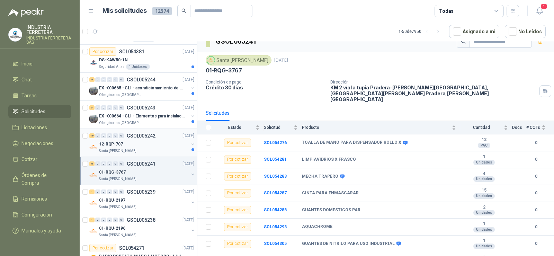
click at [131, 146] on div "12-RQP-707" at bounding box center [144, 144] width 90 height 8
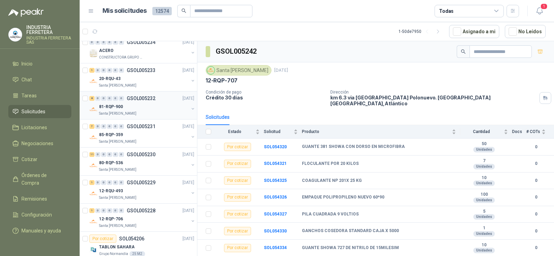
scroll to position [657, 0]
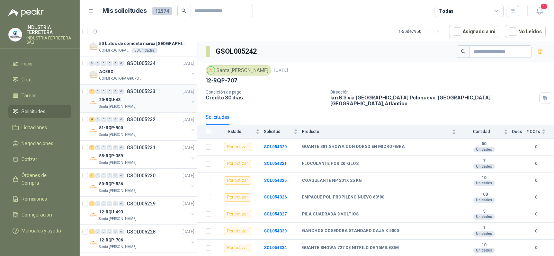
click at [132, 108] on div "Santa [PERSON_NAME]" at bounding box center [144, 107] width 90 height 6
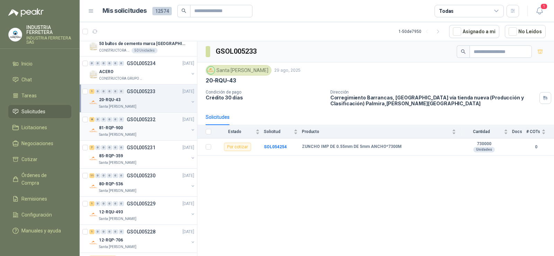
click at [141, 128] on div "81-RQP-900" at bounding box center [144, 128] width 90 height 8
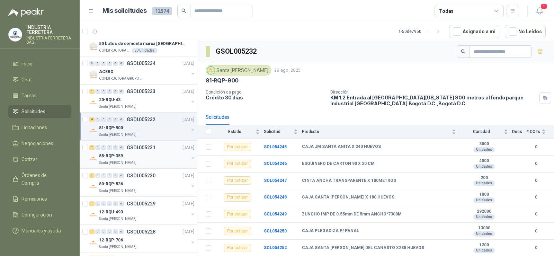
click at [135, 160] on div "Santa [PERSON_NAME]" at bounding box center [144, 163] width 90 height 6
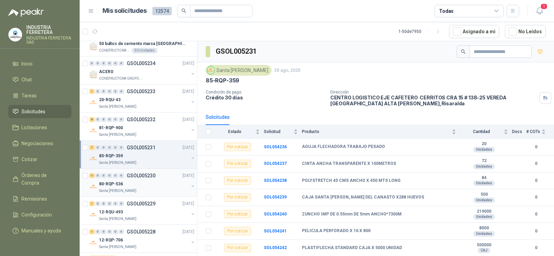
click at [126, 186] on div "80-RQP-536" at bounding box center [144, 184] width 90 height 8
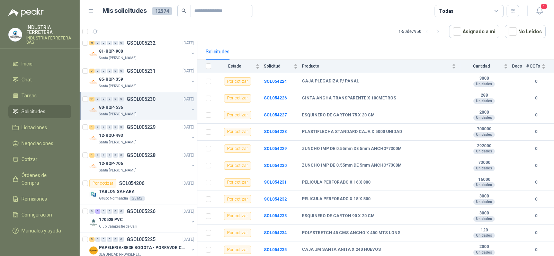
scroll to position [727, 0]
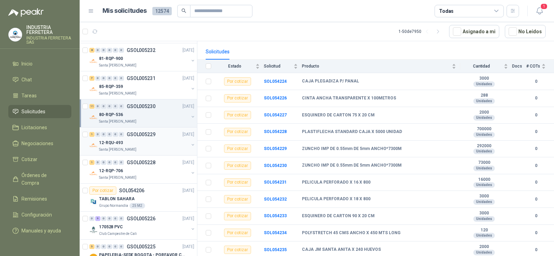
click at [129, 147] on p "Santa [PERSON_NAME]" at bounding box center [117, 150] width 37 height 6
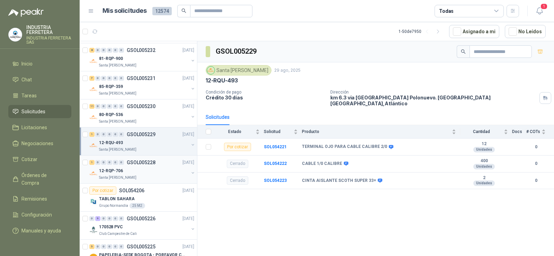
click at [135, 171] on div "12-RQP-706" at bounding box center [144, 170] width 90 height 8
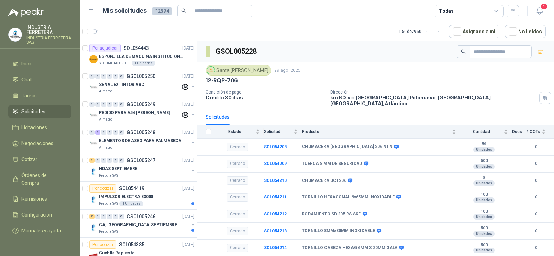
click at [33, 109] on span "Solicitudes" at bounding box center [33, 112] width 24 height 8
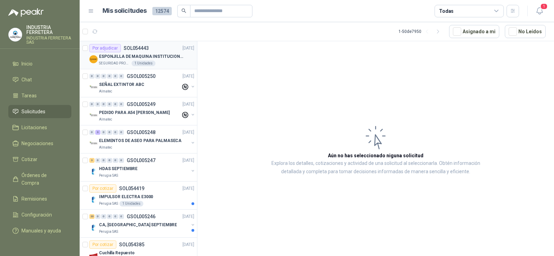
click at [161, 64] on div "SEGURIDAD PROVISER LTDA 1 Unidades" at bounding box center [146, 64] width 95 height 6
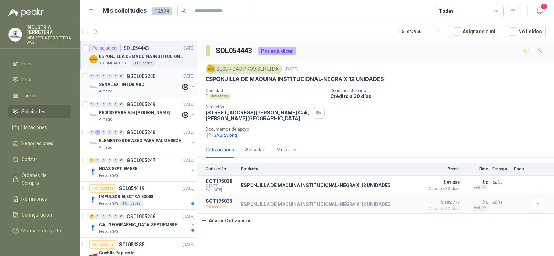
click at [136, 90] on div "Almatec" at bounding box center [140, 92] width 82 height 6
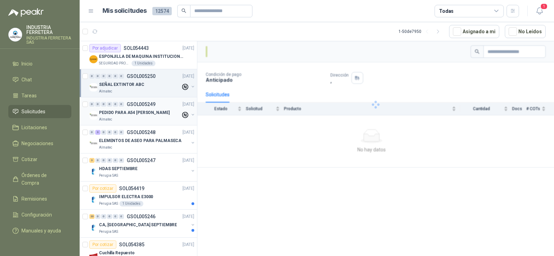
click at [122, 117] on div "Almatec" at bounding box center [140, 120] width 82 height 6
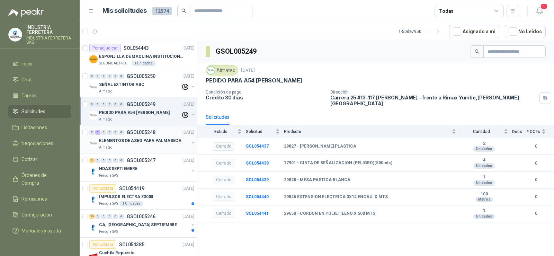
click at [117, 142] on p "ELEMENTOS DE ASEO PARA PALMASECA" at bounding box center [140, 140] width 82 height 7
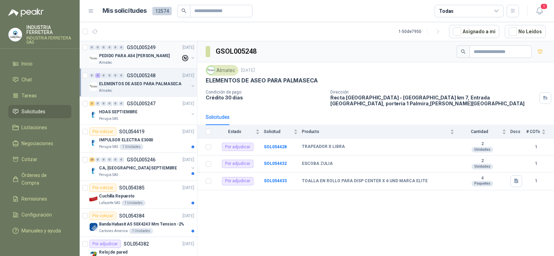
scroll to position [69, 0]
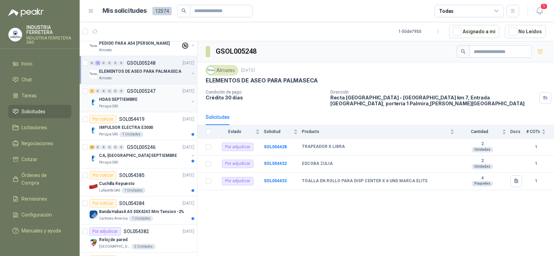
click at [125, 105] on div "Perugia SAS" at bounding box center [144, 106] width 90 height 6
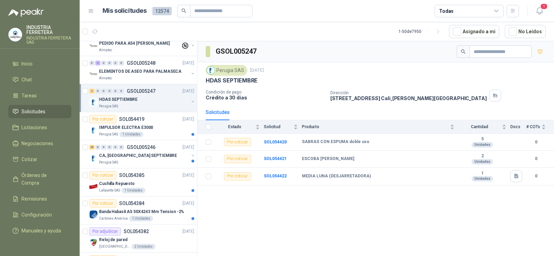
click at [353, 216] on div "GSOL005247 Perugia SAS [DATE] HDAS SEPTIEMBRE Condición de pago Crédito a 30 dí…" at bounding box center [375, 149] width 356 height 217
click at [385, 222] on div "GSOL005247 Perugia SAS [DATE] HDAS SEPTIEMBRE Condición de pago Crédito a 30 dí…" at bounding box center [375, 149] width 356 height 217
click at [540, 52] on icon "button" at bounding box center [540, 52] width 6 height 6
click at [44, 154] on link "Cotizar 3" at bounding box center [39, 159] width 63 height 13
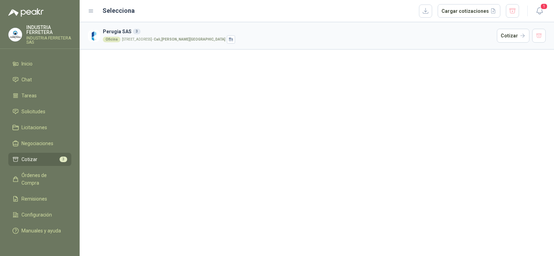
click at [249, 138] on div "Perugia SAS 3 Oficina [STREET_ADDRESS][PERSON_NAME] Cotizar" at bounding box center [317, 139] width 474 height 234
click at [510, 41] on button "Cotizar" at bounding box center [512, 36] width 33 height 14
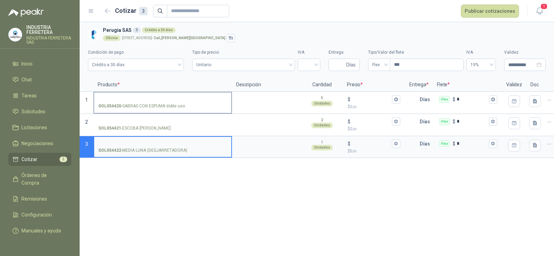
click at [155, 98] on input "SOL054420 - SABRAS CON ESPUMA doble uso" at bounding box center [162, 99] width 129 height 5
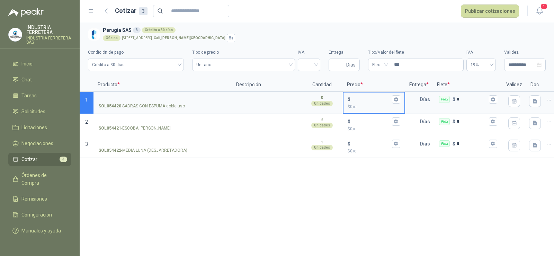
click at [362, 97] on input "$ $ 0 ,00" at bounding box center [371, 99] width 39 height 5
click at [353, 121] on input "$ $ 0 ,00" at bounding box center [371, 121] width 39 height 5
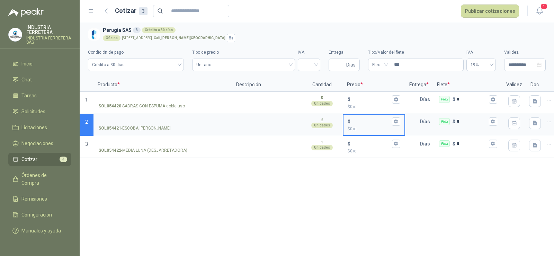
click at [357, 120] on input "$ $ 0 ,00" at bounding box center [371, 121] width 39 height 5
type input "*****"
click at [152, 125] on p "SOL054421 - ESCOBA [PERSON_NAME]" at bounding box center [134, 128] width 72 height 7
click at [152, 124] on input "SOL054421 - ESCOBA [PERSON_NAME]" at bounding box center [162, 121] width 129 height 5
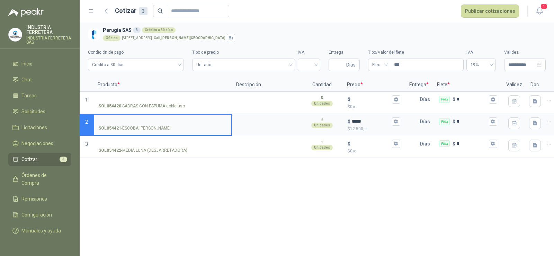
click at [145, 126] on p "SOL054421 - ESCOBA [PERSON_NAME]" at bounding box center [134, 128] width 72 height 7
click at [145, 124] on input "SOL054421 - ESCOBA [PERSON_NAME]" at bounding box center [162, 121] width 129 height 5
click at [145, 126] on p "SOL054421 - ESCOBA [PERSON_NAME]" at bounding box center [134, 128] width 72 height 7
click at [145, 124] on input "SOL054421 - ESCOBA [PERSON_NAME]" at bounding box center [162, 121] width 129 height 5
click at [145, 126] on p "SOL054421 - ESCOBA [PERSON_NAME]" at bounding box center [134, 128] width 72 height 7
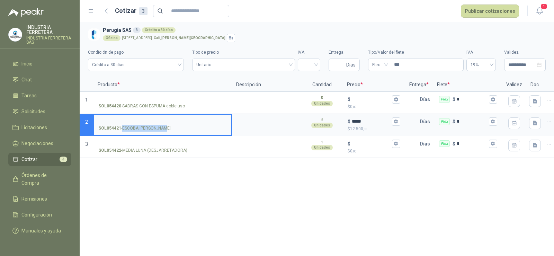
click at [145, 124] on input "SOL054421 - ESCOBA [PERSON_NAME]" at bounding box center [162, 121] width 129 height 5
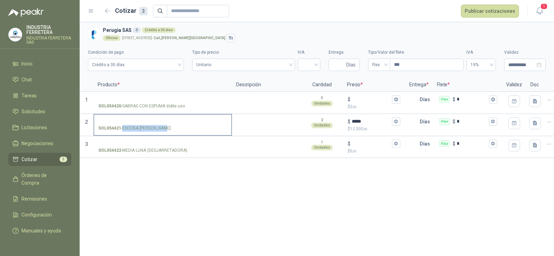
click at [145, 126] on p "SOL054421 - ESCOBA [PERSON_NAME]" at bounding box center [134, 128] width 72 height 7
click at [145, 124] on input "SOL054421 - ESCOBA [PERSON_NAME]" at bounding box center [162, 121] width 129 height 5
copy p "- ESCOBA [PERSON_NAME]"
click at [139, 119] on input "SOL054421 - ESCOBA [PERSON_NAME]" at bounding box center [162, 121] width 129 height 5
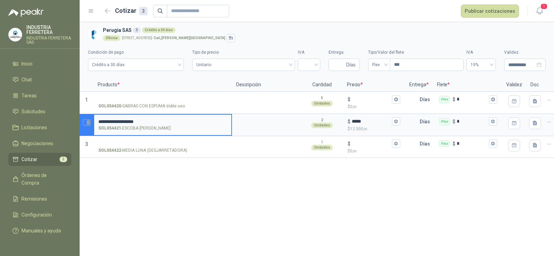
drag, startPoint x: 102, startPoint y: 120, endPoint x: 80, endPoint y: 121, distance: 22.2
click at [80, 121] on section "**********" at bounding box center [317, 125] width 474 height 22
type input "**********"
click at [162, 171] on div "**********" at bounding box center [317, 139] width 474 height 234
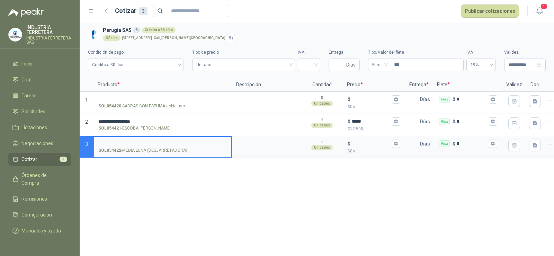
click at [158, 143] on input "SOL054422 - MEDIA LUNA (DESJARRETADORA)" at bounding box center [162, 143] width 129 height 5
click at [262, 145] on textarea at bounding box center [266, 145] width 68 height 16
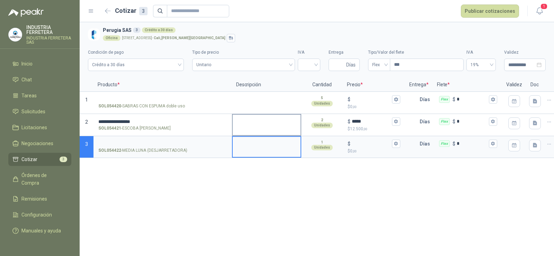
click at [260, 121] on textarea at bounding box center [266, 123] width 68 height 16
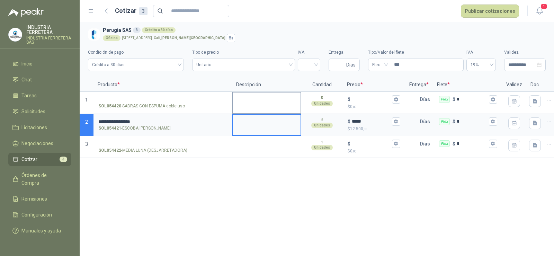
click at [258, 103] on textarea at bounding box center [266, 100] width 68 height 16
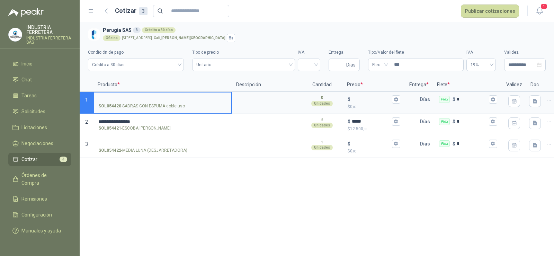
click at [167, 97] on input "SOL054420 - SABRAS CON ESPUMA doble uso" at bounding box center [162, 99] width 129 height 5
click at [146, 107] on p "SOL054420 - SABRAS CON ESPUMA doble uso" at bounding box center [141, 106] width 86 height 7
click at [146, 102] on input "SOL054420 - SABRAS CON ESPUMA doble uso" at bounding box center [162, 99] width 129 height 5
click at [143, 146] on input "SOL054422 - MEDIA LUNA (DESJARRETADORA)" at bounding box center [162, 143] width 129 height 5
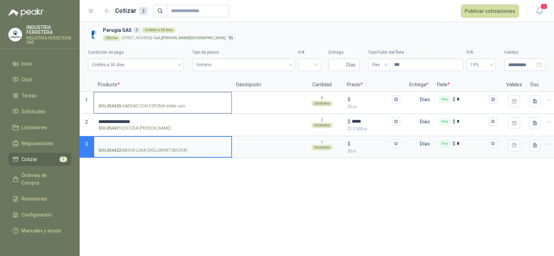
click at [121, 97] on input "SOL054420 - SABRAS CON ESPUMA doble uso" at bounding box center [162, 99] width 129 height 5
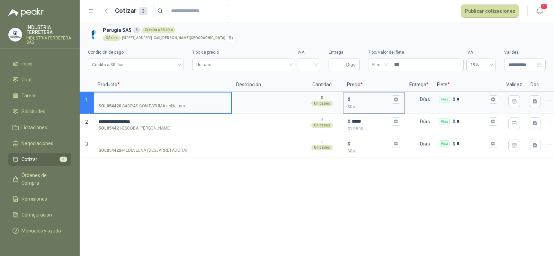
click at [363, 99] on input "$ $ 0 ,00" at bounding box center [371, 99] width 39 height 5
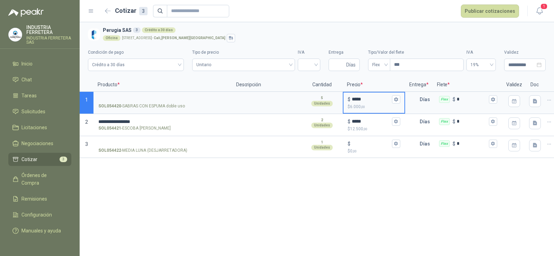
type input "*****"
click at [357, 194] on div "**********" at bounding box center [317, 139] width 474 height 234
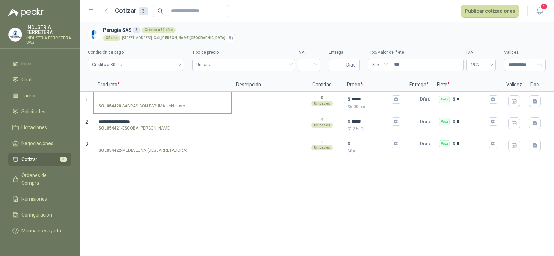
click at [143, 97] on input "SOL054420 - SABRAS CON ESPUMA doble uso" at bounding box center [162, 99] width 129 height 5
click at [145, 104] on p "SOL054420 - SABRAS CON ESPUMA doble uso" at bounding box center [141, 106] width 86 height 7
click at [145, 102] on input "SOL054420 - SABRAS CON ESPUMA doble uso" at bounding box center [162, 99] width 129 height 5
click at [145, 104] on p "SOL054420 - SABRAS CON ESPUMA doble uso" at bounding box center [141, 106] width 86 height 7
click at [145, 102] on input "SOL054420 - SABRAS CON ESPUMA doble uso" at bounding box center [162, 99] width 129 height 5
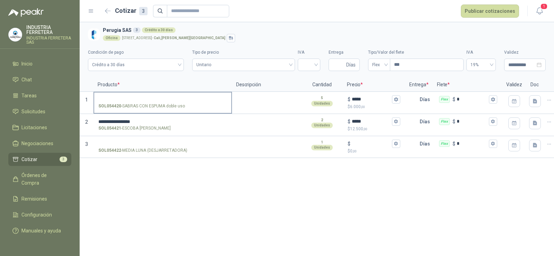
click at [145, 104] on p "SOL054420 - SABRAS CON ESPUMA doble uso" at bounding box center [141, 106] width 86 height 7
click at [145, 102] on input "SOL054420 - SABRAS CON ESPUMA doble uso" at bounding box center [162, 99] width 129 height 5
copy p "- SABRAS CON ESPUMA doble uso"
click at [137, 98] on input "SOL054420 - SABRAS CON ESPUMA doble uso" at bounding box center [162, 99] width 129 height 5
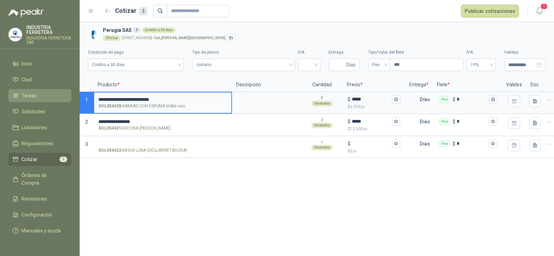
drag, startPoint x: 101, startPoint y: 98, endPoint x: 65, endPoint y: 100, distance: 36.0
click at [65, 100] on div "**********" at bounding box center [277, 128] width 554 height 256
click at [195, 100] on input "**********" at bounding box center [162, 99] width 129 height 5
type input "**********"
click at [216, 184] on div "**********" at bounding box center [317, 139] width 474 height 234
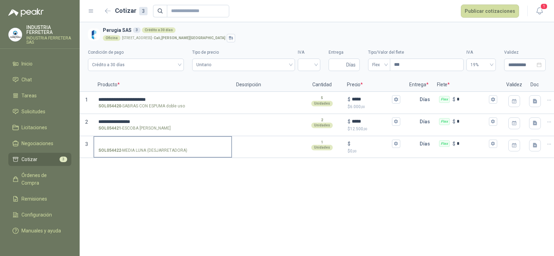
click at [136, 138] on label "SOL054422 - MEDIA LUNA (DESJARRETADORA)" at bounding box center [162, 147] width 137 height 20
click at [136, 141] on input "SOL054422 - MEDIA LUNA (DESJARRETADORA)" at bounding box center [162, 143] width 129 height 5
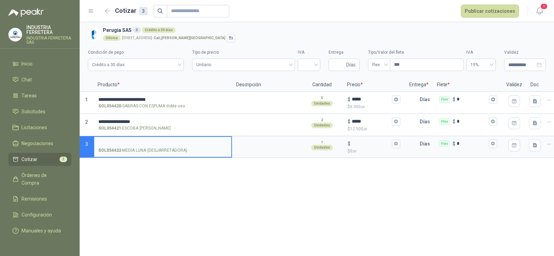
click at [137, 142] on input "SOL054422 - MEDIA LUNA (DESJARRETADORA)" at bounding box center [162, 143] width 129 height 5
click at [208, 216] on div "**********" at bounding box center [317, 139] width 474 height 234
click at [148, 141] on input "SOL054422 - MEDIA LUNA (DESJARRETADORA)" at bounding box center [162, 143] width 129 height 5
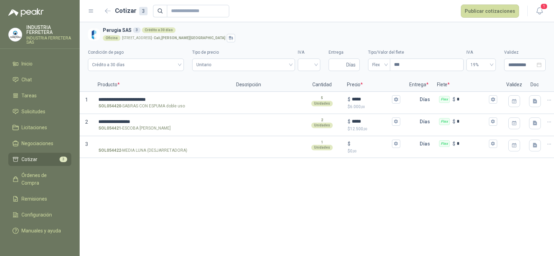
click at [274, 205] on div "**********" at bounding box center [317, 139] width 474 height 234
click at [308, 65] on input "search" at bounding box center [309, 64] width 14 height 10
click at [309, 79] on div "19%" at bounding box center [308, 79] width 11 height 8
click at [340, 63] on input "Entrega" at bounding box center [338, 65] width 12 height 12
type input "*"
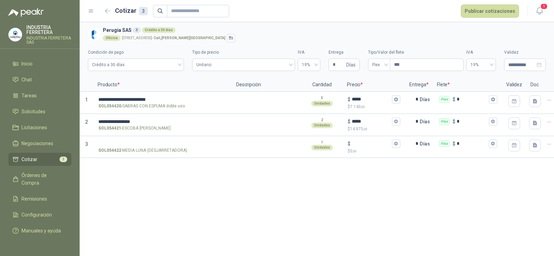
click at [320, 44] on div "**********" at bounding box center [316, 57] width 457 height 31
click at [377, 67] on span "Flex" at bounding box center [379, 65] width 14 height 10
click at [377, 91] on div "Incluido" at bounding box center [378, 90] width 11 height 8
click at [350, 36] on div "Oficina [STREET_ADDRESS][PERSON_NAME]" at bounding box center [323, 38] width 440 height 8
click at [131, 146] on label "SOL054422 - MEDIA LUNA (DESJARRETADORA)" at bounding box center [162, 147] width 137 height 20
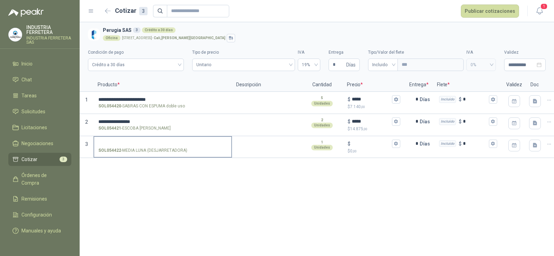
click at [131, 146] on input "SOL054422 - MEDIA LUNA (DESJARRETADORA)" at bounding box center [162, 143] width 129 height 5
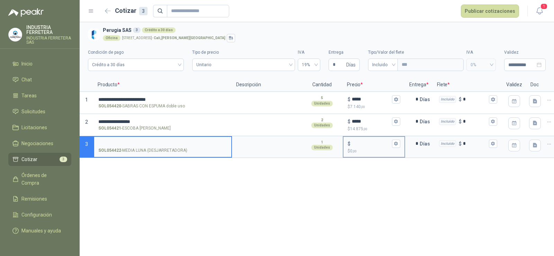
click at [363, 142] on input "$ $ 0 ,00" at bounding box center [371, 143] width 39 height 5
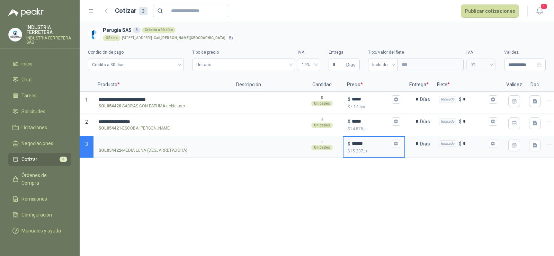
type input "******"
click at [353, 166] on div "**********" at bounding box center [317, 139] width 474 height 234
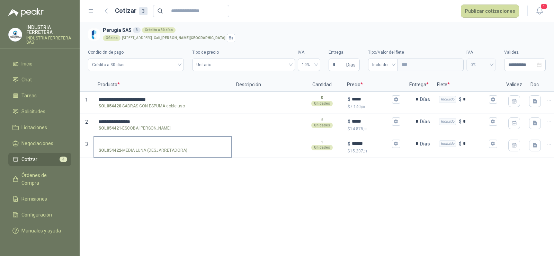
drag, startPoint x: 184, startPoint y: 146, endPoint x: 167, endPoint y: 148, distance: 17.1
click at [184, 146] on label "SOL054422 - MEDIA LUNA (DESJARRETADORA)" at bounding box center [162, 147] width 137 height 20
click at [167, 148] on p "SOL054422 - MEDIA LUNA (DESJARRETADORA)" at bounding box center [142, 150] width 89 height 7
click at [167, 146] on input "SOL054422 - MEDIA LUNA (DESJARRETADORA)" at bounding box center [162, 143] width 129 height 5
click at [167, 148] on p "SOL054422 - MEDIA LUNA (DESJARRETADORA)" at bounding box center [142, 150] width 89 height 7
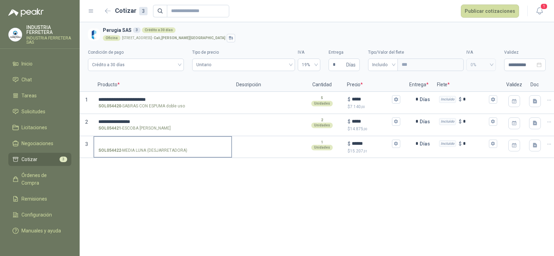
click at [167, 146] on input "SOL054422 - MEDIA LUNA (DESJARRETADORA)" at bounding box center [162, 143] width 129 height 5
click at [167, 148] on p "SOL054422 - MEDIA LUNA (DESJARRETADORA)" at bounding box center [142, 150] width 89 height 7
click at [167, 146] on input "SOL054422 - MEDIA LUNA (DESJARRETADORA)" at bounding box center [162, 143] width 129 height 5
copy p "- MEDIA LUNA (DESJARRETADORA)"
drag, startPoint x: 160, startPoint y: 143, endPoint x: 155, endPoint y: 144, distance: 5.4
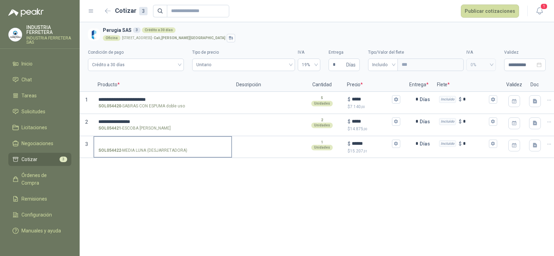
click at [159, 143] on input "SOL054422 - MEDIA LUNA (DESJARRETADORA)" at bounding box center [162, 143] width 129 height 5
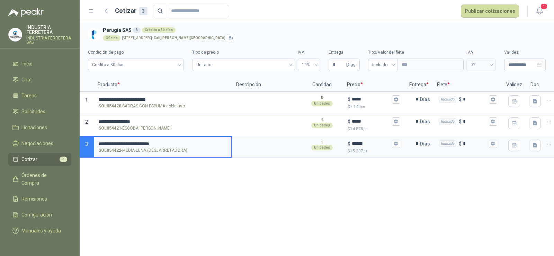
drag, startPoint x: 101, startPoint y: 144, endPoint x: 76, endPoint y: 144, distance: 25.3
click at [76, 144] on div "**********" at bounding box center [277, 128] width 554 height 256
type input "**********"
click at [200, 192] on div "**********" at bounding box center [317, 139] width 474 height 234
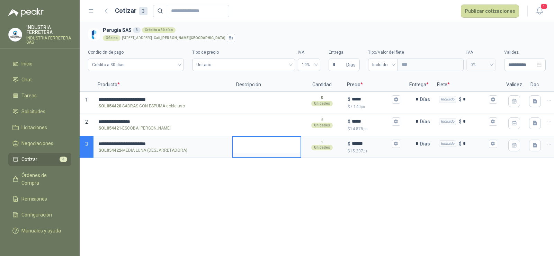
click at [259, 141] on textarea at bounding box center [266, 145] width 68 height 16
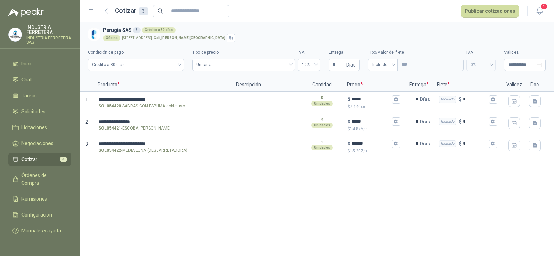
click at [285, 220] on div "**********" at bounding box center [317, 139] width 474 height 234
click at [363, 31] on h3 "Perugia SAS 3 Crédito a 30 días" at bounding box center [323, 30] width 440 height 8
click at [478, 10] on button "Publicar cotizaciones" at bounding box center [489, 10] width 58 height 13
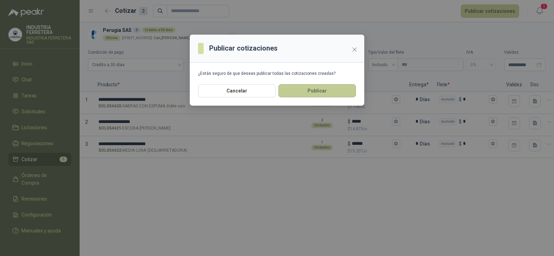
click at [322, 89] on button "Publicar" at bounding box center [316, 90] width 77 height 13
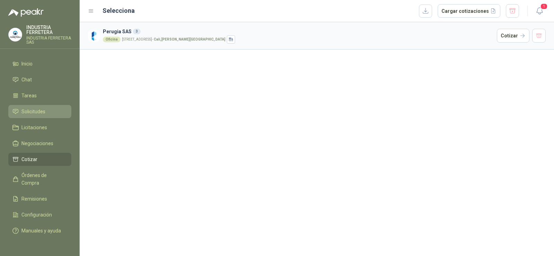
click at [37, 110] on span "Solicitudes" at bounding box center [33, 112] width 24 height 8
